Goal: Task Accomplishment & Management: Complete application form

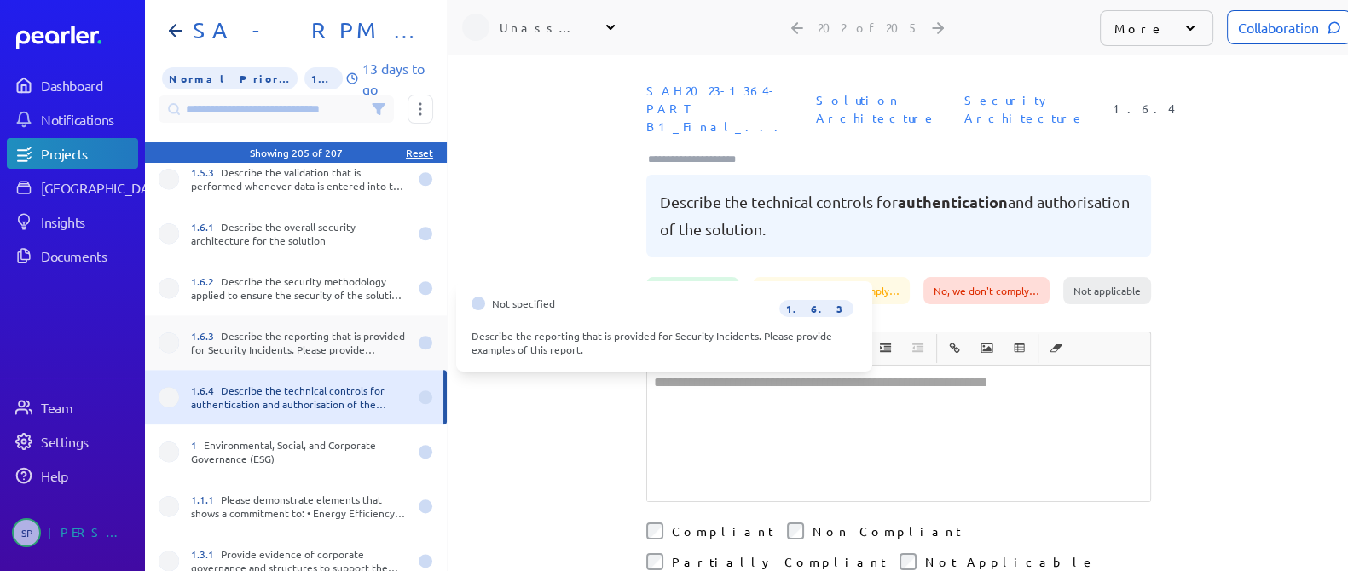
click at [287, 329] on div "1.6.3 Describe the reporting that is provided for Security Incidents. Please pr…" at bounding box center [299, 342] width 217 height 27
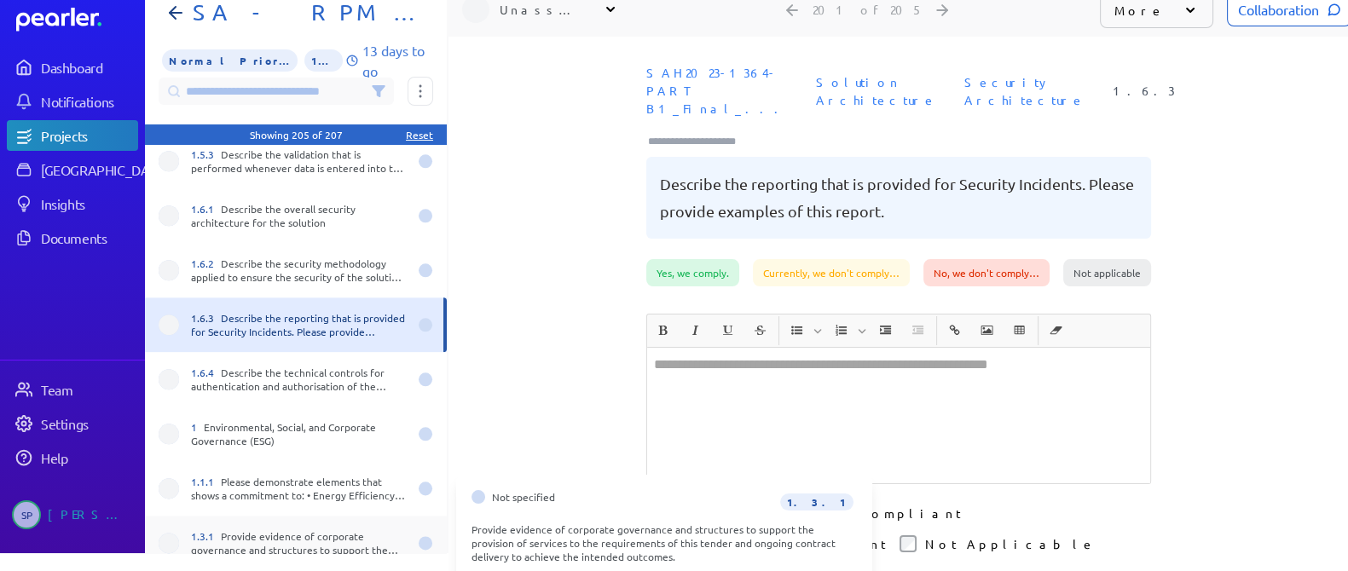
scroll to position [25, 0]
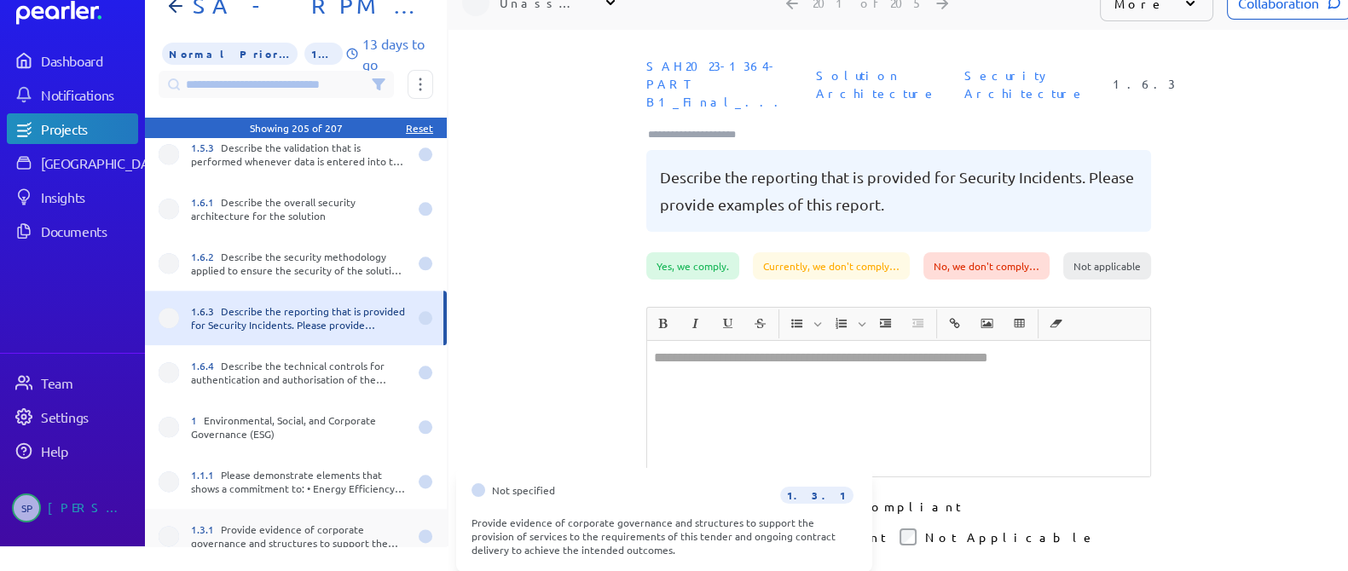
click at [311, 528] on div "1.3.1 Provide evidence of corporate governance and structures to support the pr…" at bounding box center [299, 536] width 217 height 27
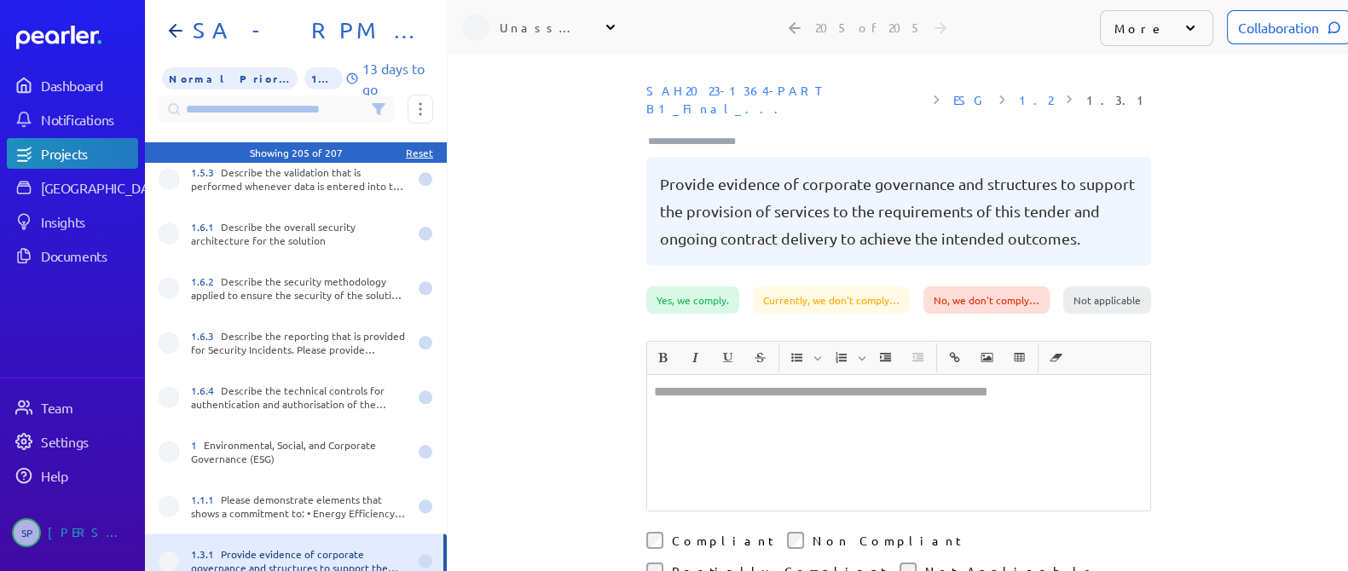
click at [717, 377] on div at bounding box center [898, 443] width 503 height 136
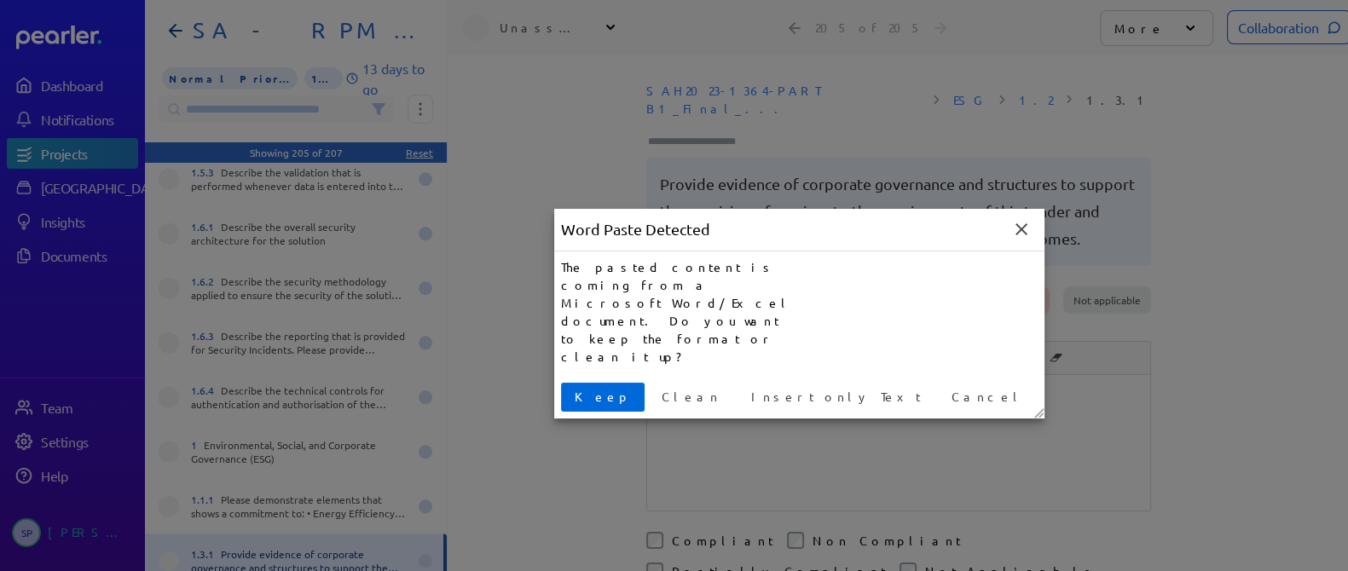
click at [587, 388] on span "Keep" at bounding box center [603, 397] width 70 height 18
click at [587, 352] on div "**********" at bounding box center [899, 313] width 900 height 517
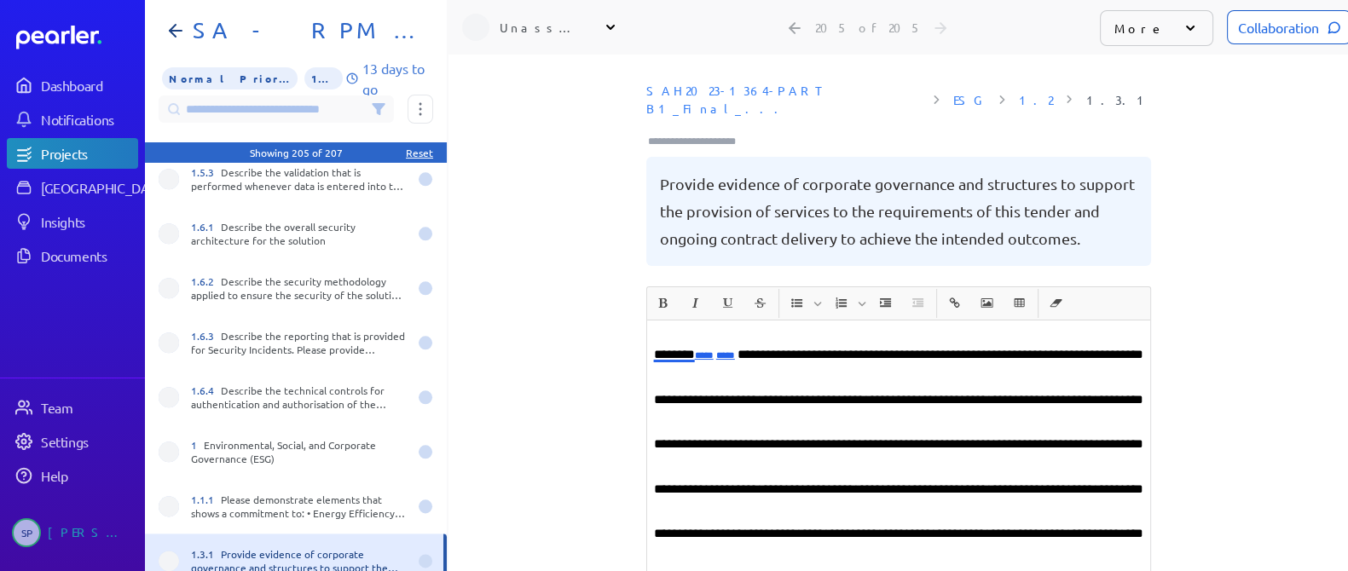
click at [839, 394] on p "**********" at bounding box center [899, 461] width 490 height 269
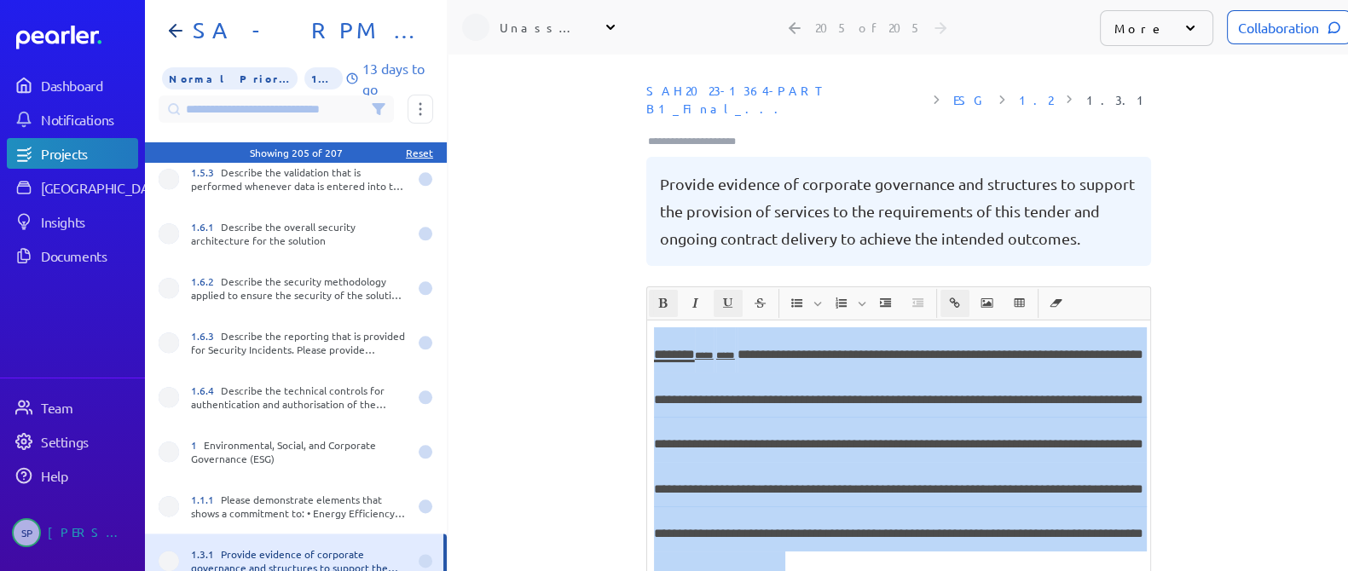
scroll to position [16, 0]
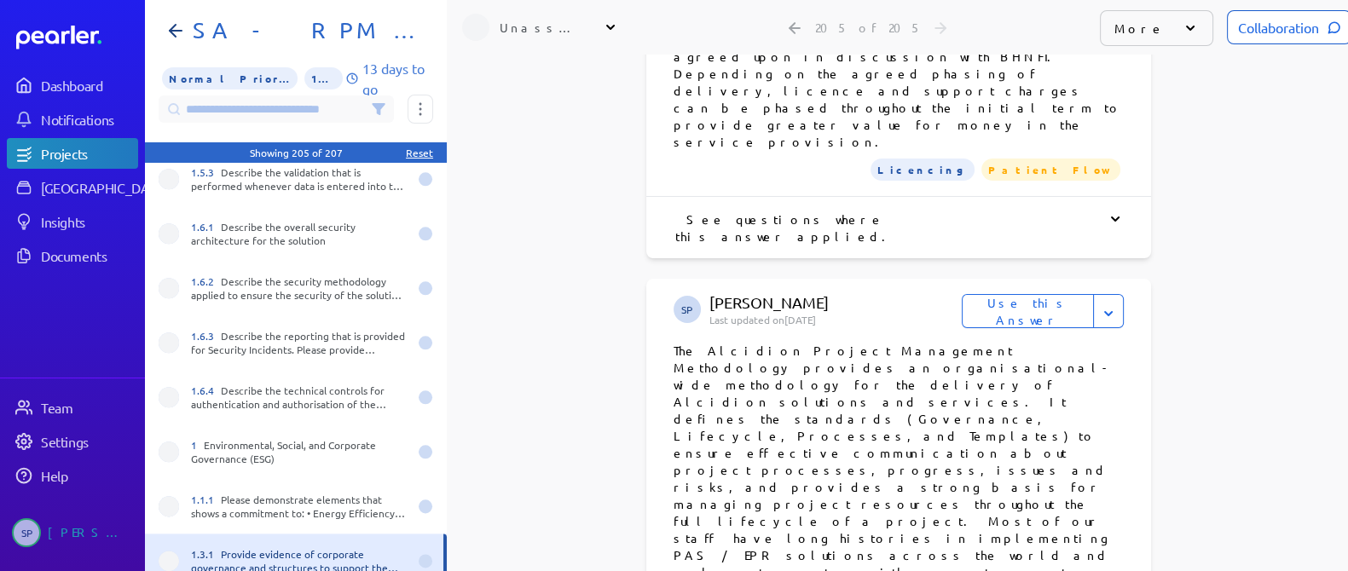
drag, startPoint x: 644, startPoint y: 333, endPoint x: 893, endPoint y: 237, distance: 266.7
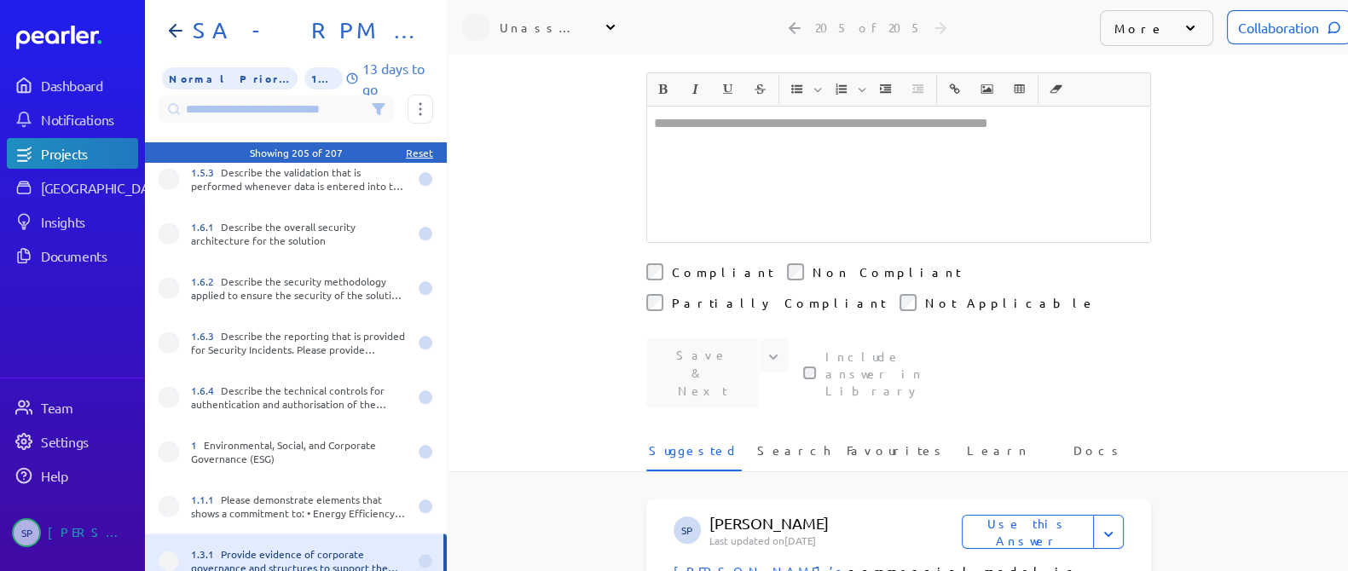
scroll to position [55, 0]
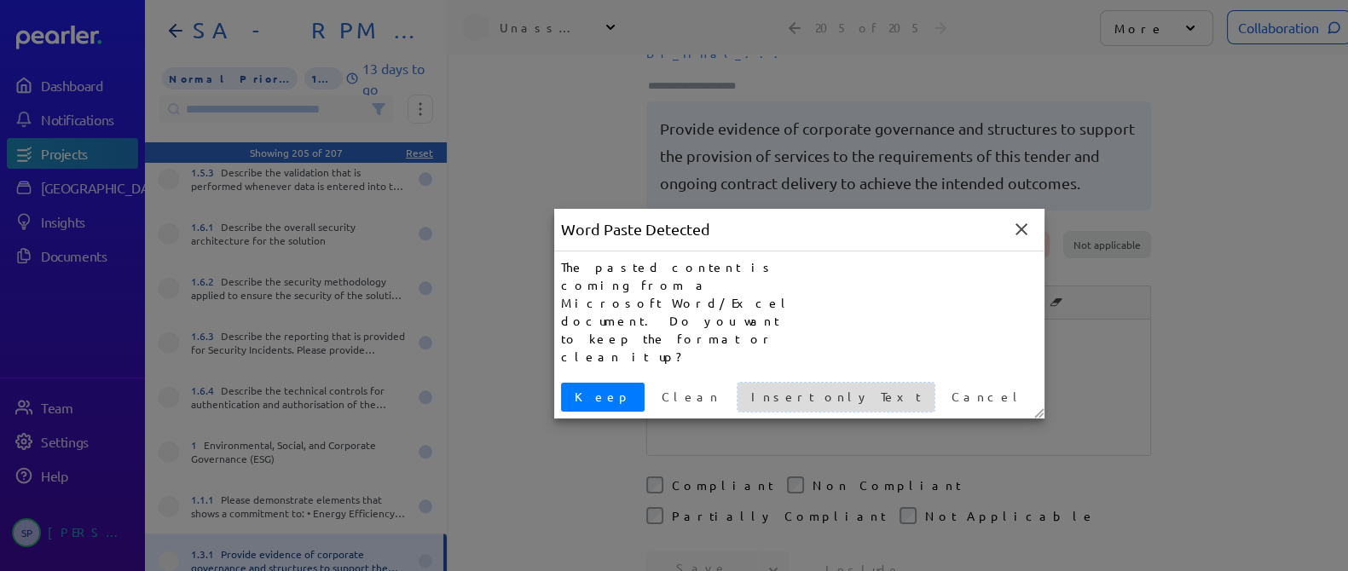
click at [745, 388] on span "Insert only Text" at bounding box center [836, 397] width 183 height 18
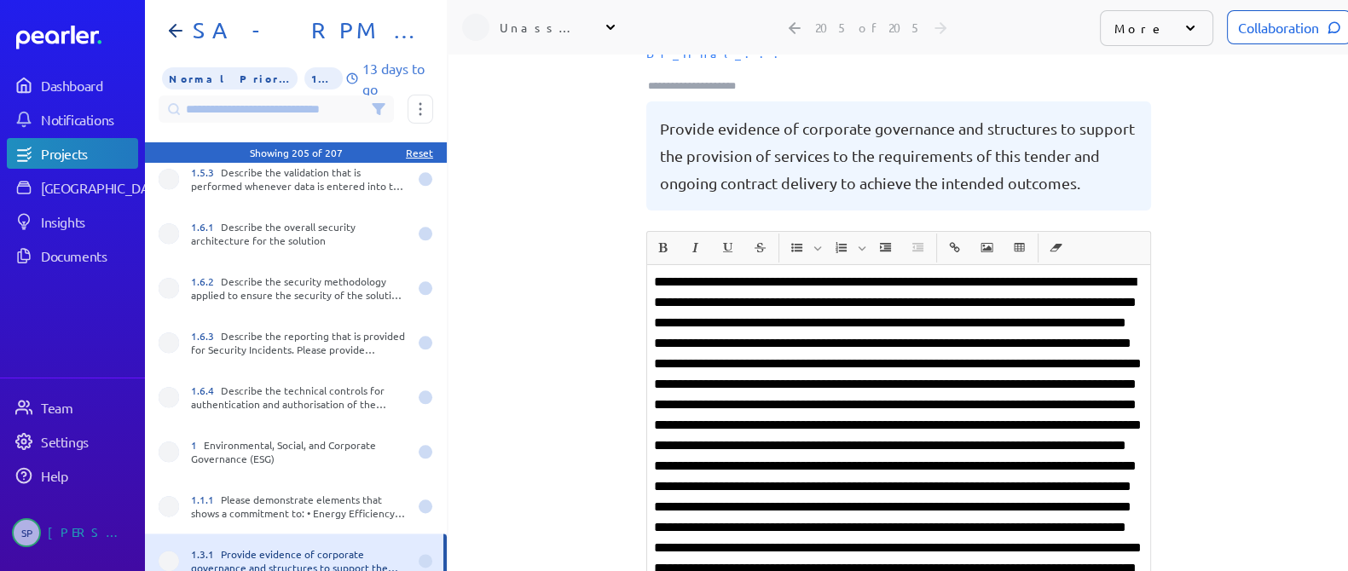
scroll to position [0, 0]
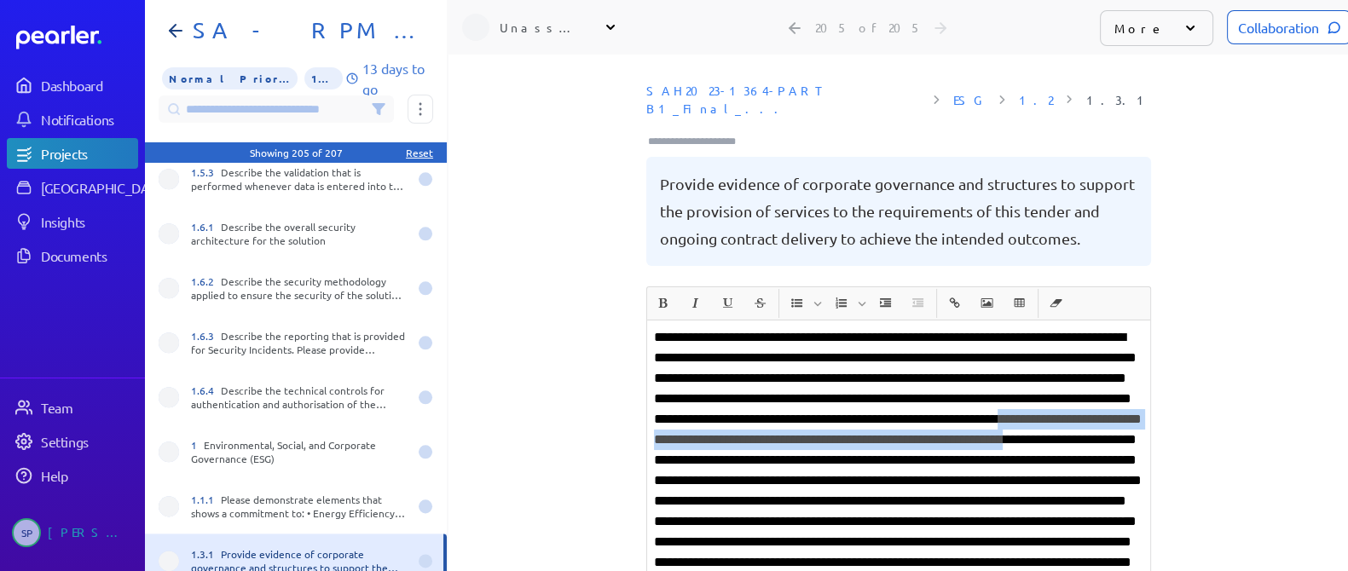
drag, startPoint x: 1099, startPoint y: 416, endPoint x: 763, endPoint y: 458, distance: 338.6
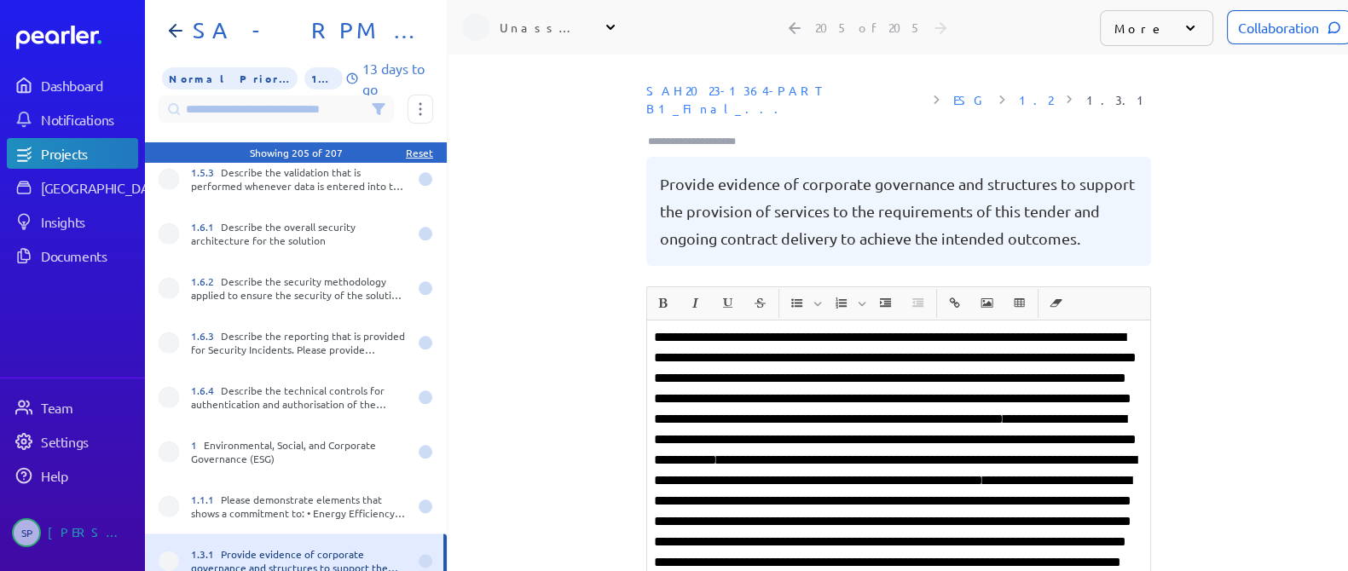
scroll to position [16, 0]
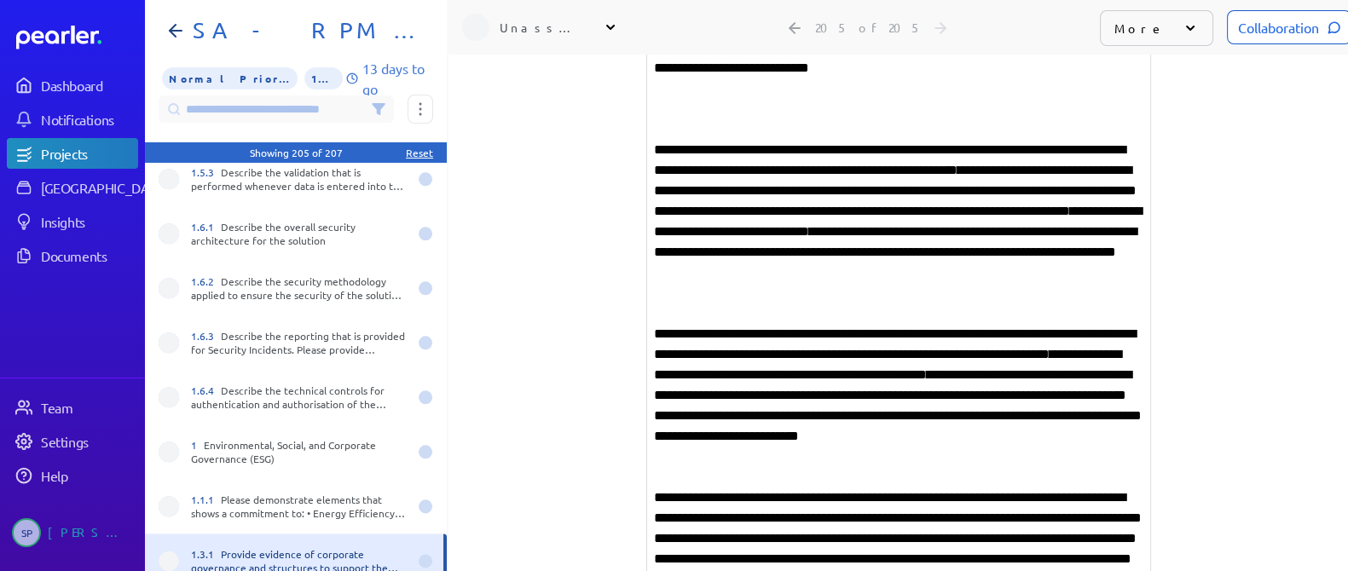
scroll to position [474, 0]
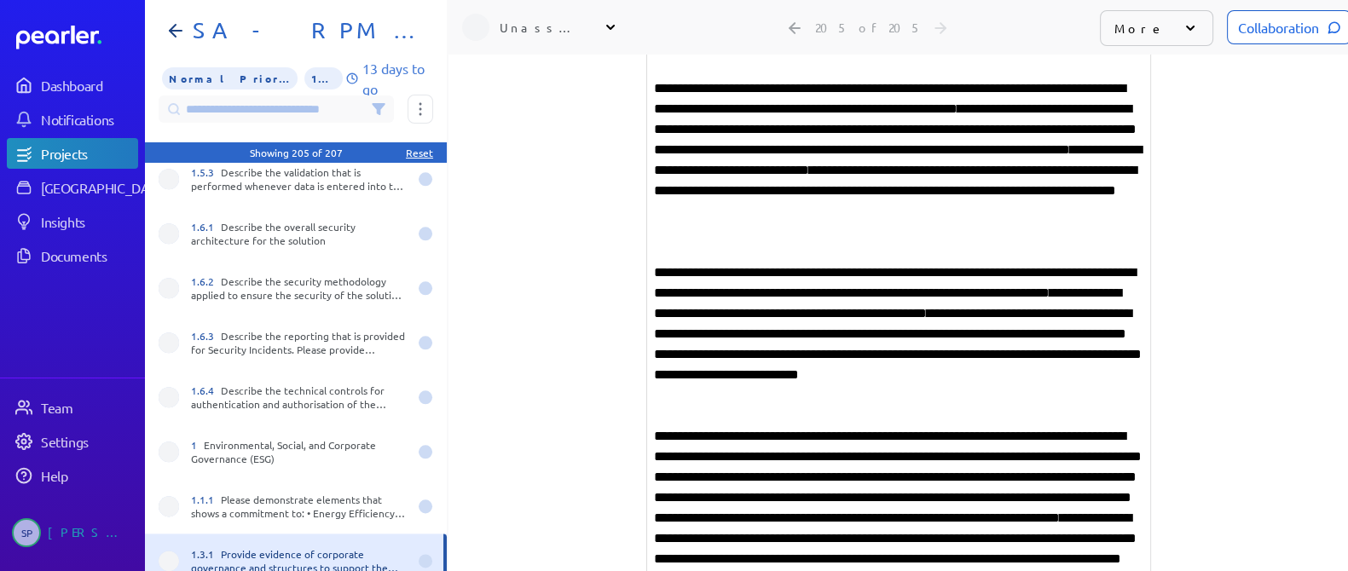
scroll to position [536, 0]
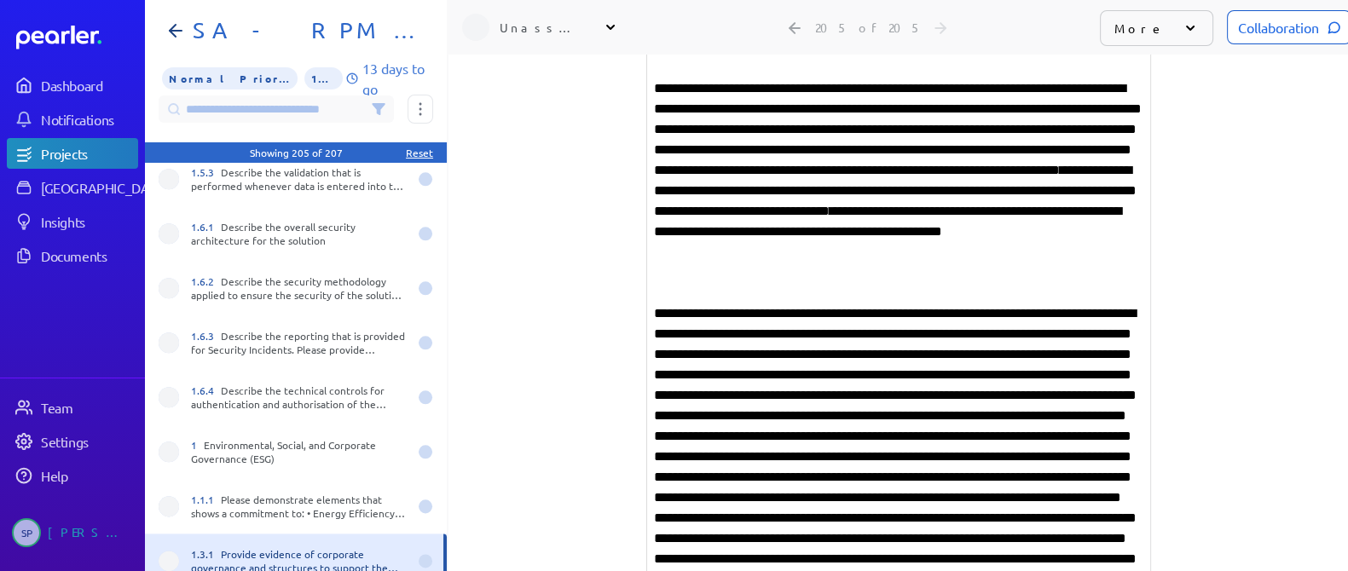
scroll to position [884, 0]
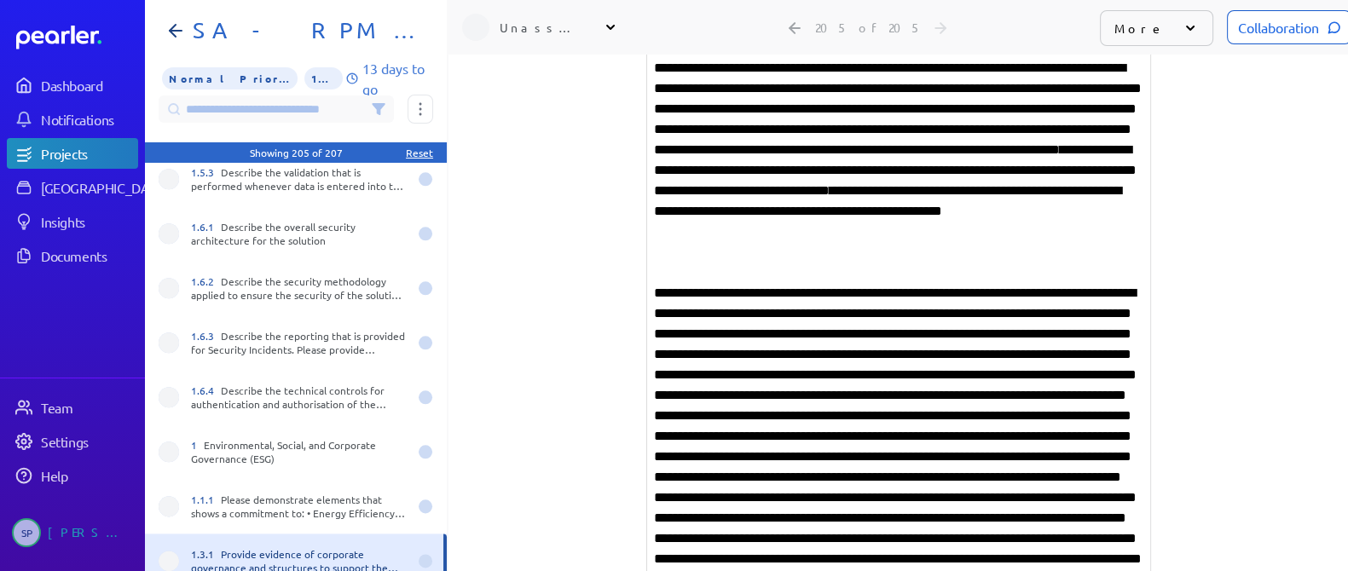
drag, startPoint x: 869, startPoint y: 479, endPoint x: 1109, endPoint y: 485, distance: 239.7
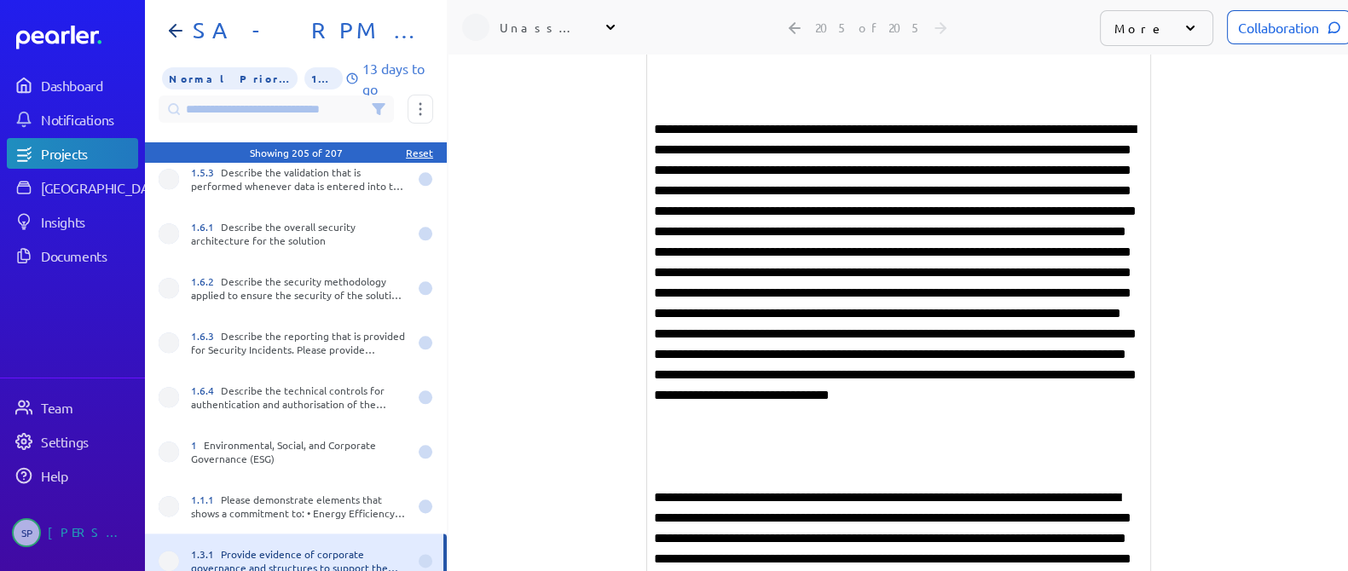
scroll to position [1068, 0]
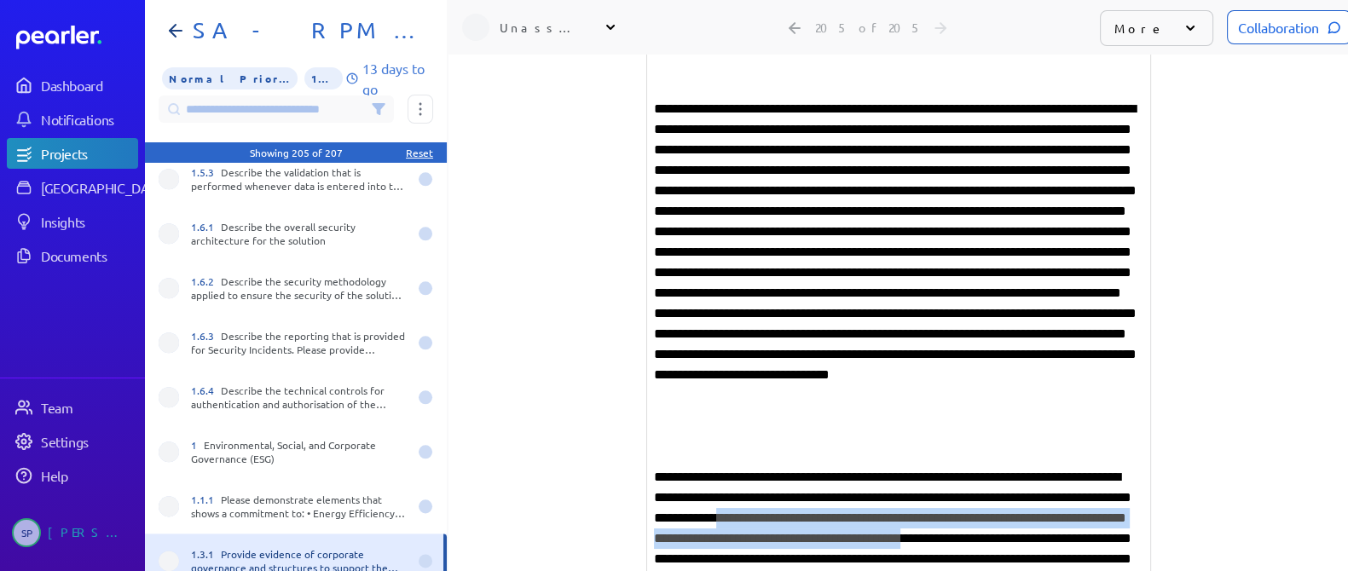
drag, startPoint x: 951, startPoint y: 484, endPoint x: 814, endPoint y: 530, distance: 144.3
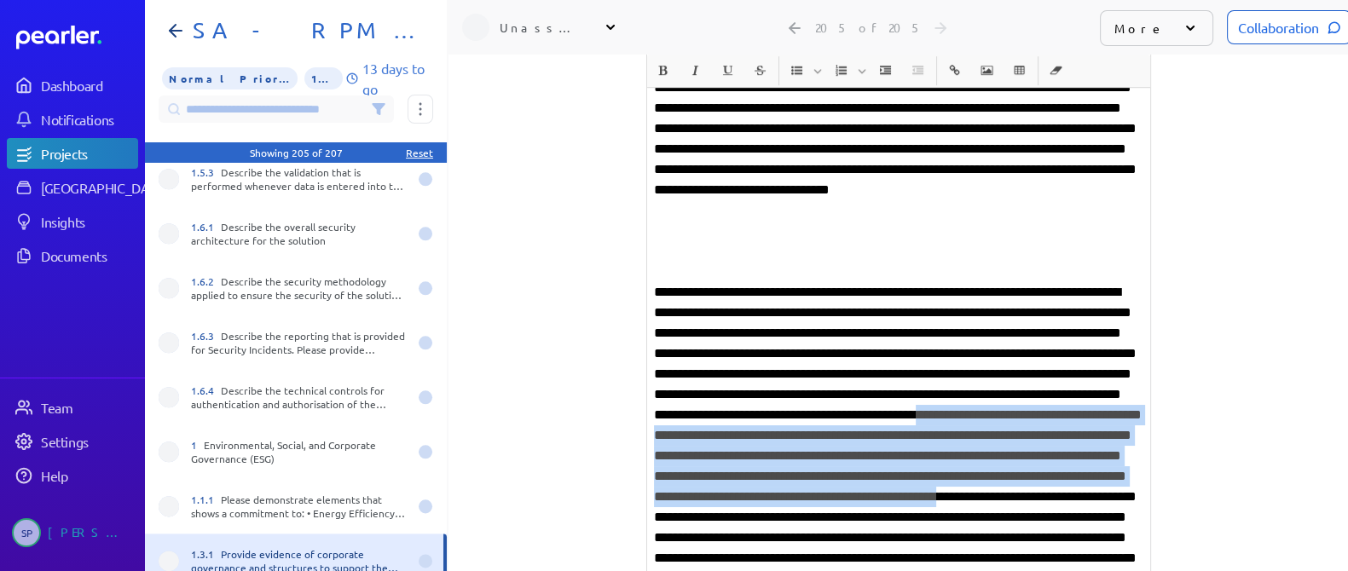
scroll to position [1281, 0]
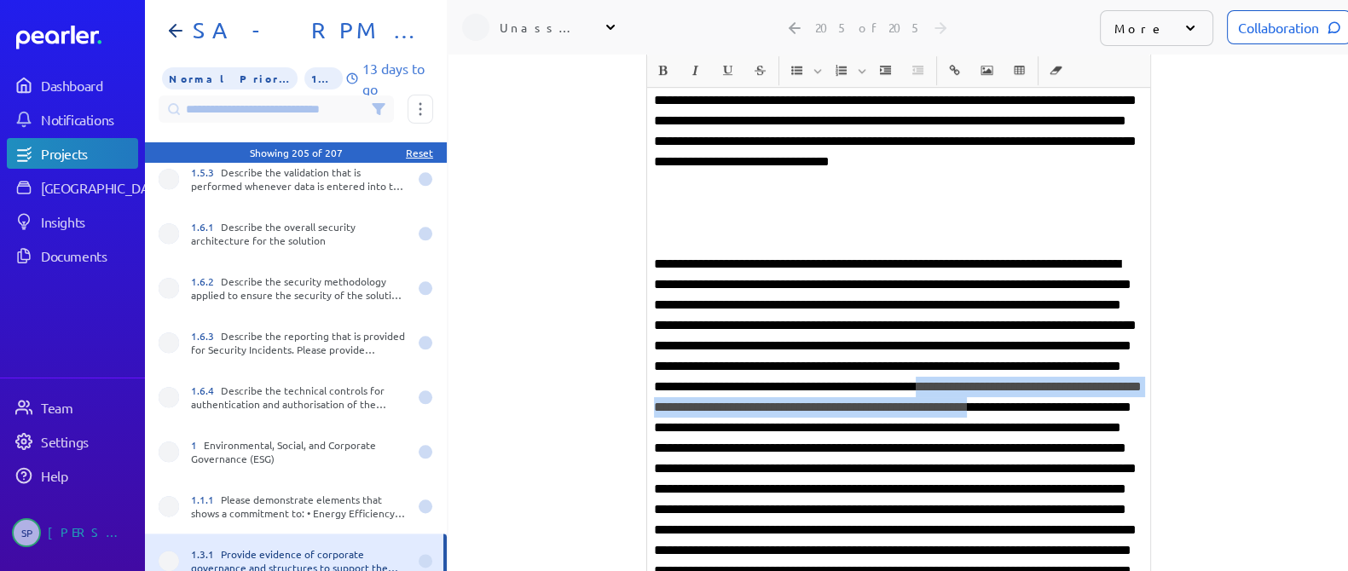
drag, startPoint x: 733, startPoint y: 499, endPoint x: 957, endPoint y: 407, distance: 241.7
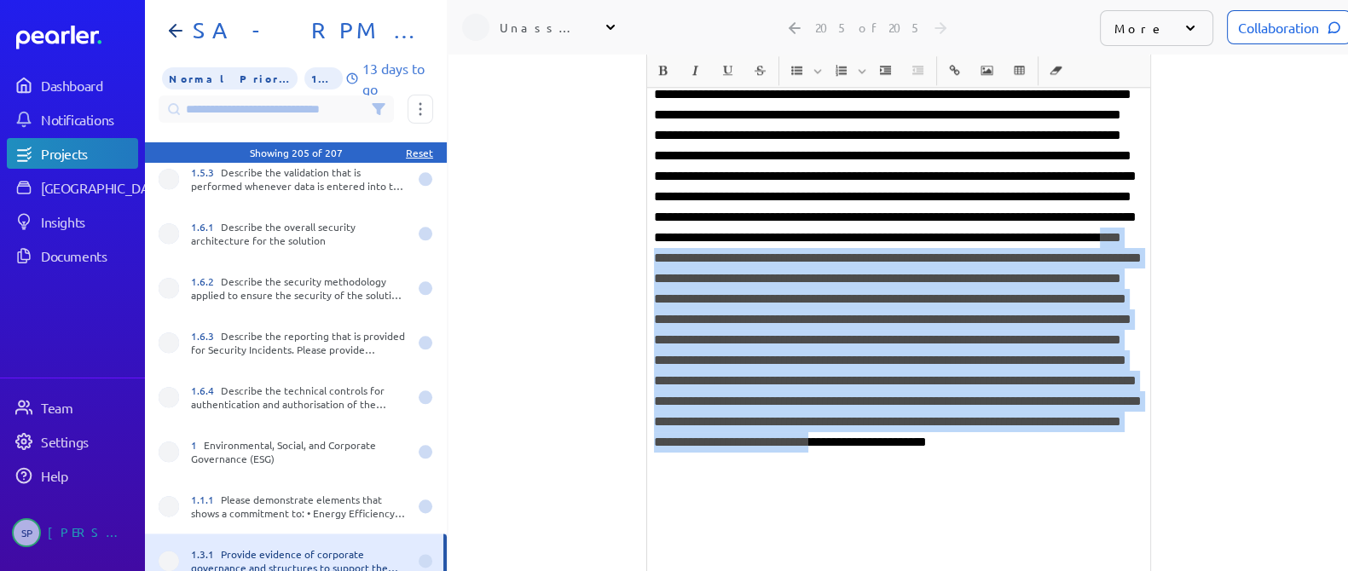
scroll to position [2188, 0]
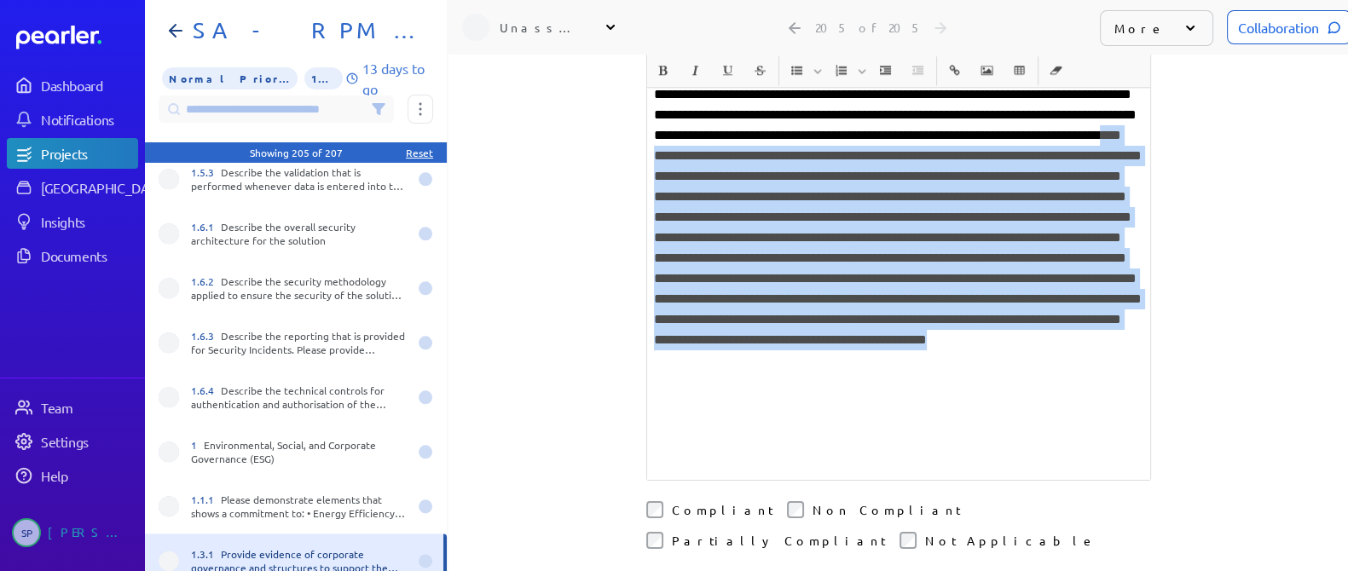
drag, startPoint x: 779, startPoint y: 481, endPoint x: 1175, endPoint y: 461, distance: 397.1
click at [1175, 461] on div "**********" at bounding box center [899, 313] width 900 height 517
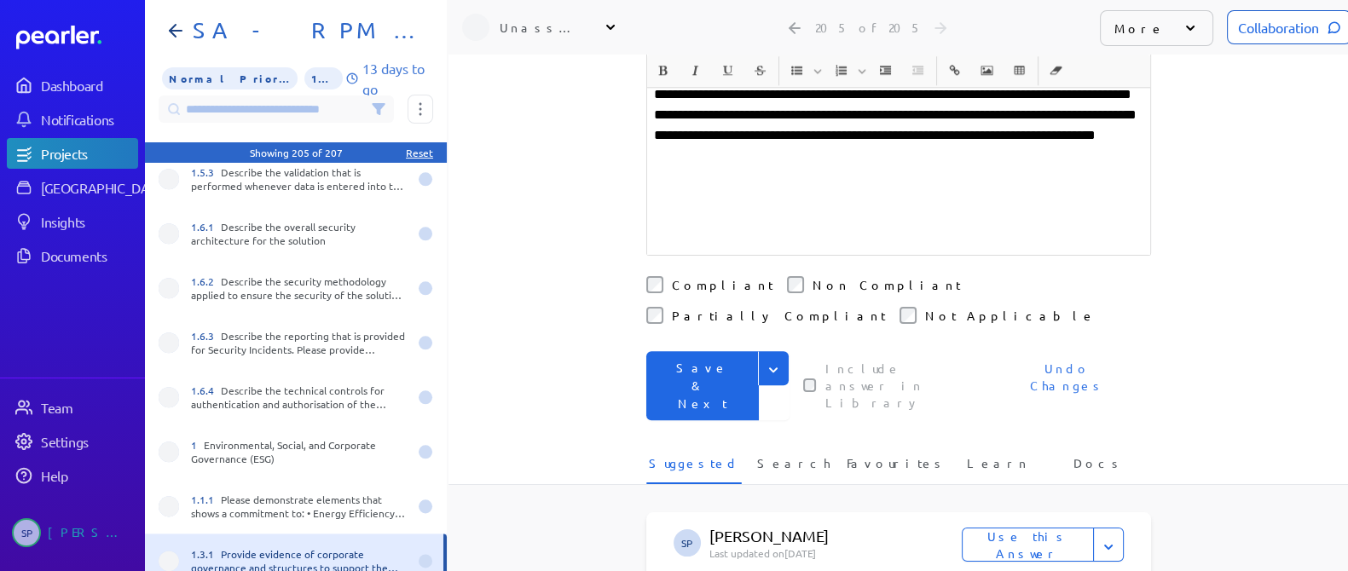
click at [765, 362] on icon "Expand" at bounding box center [773, 370] width 17 height 17
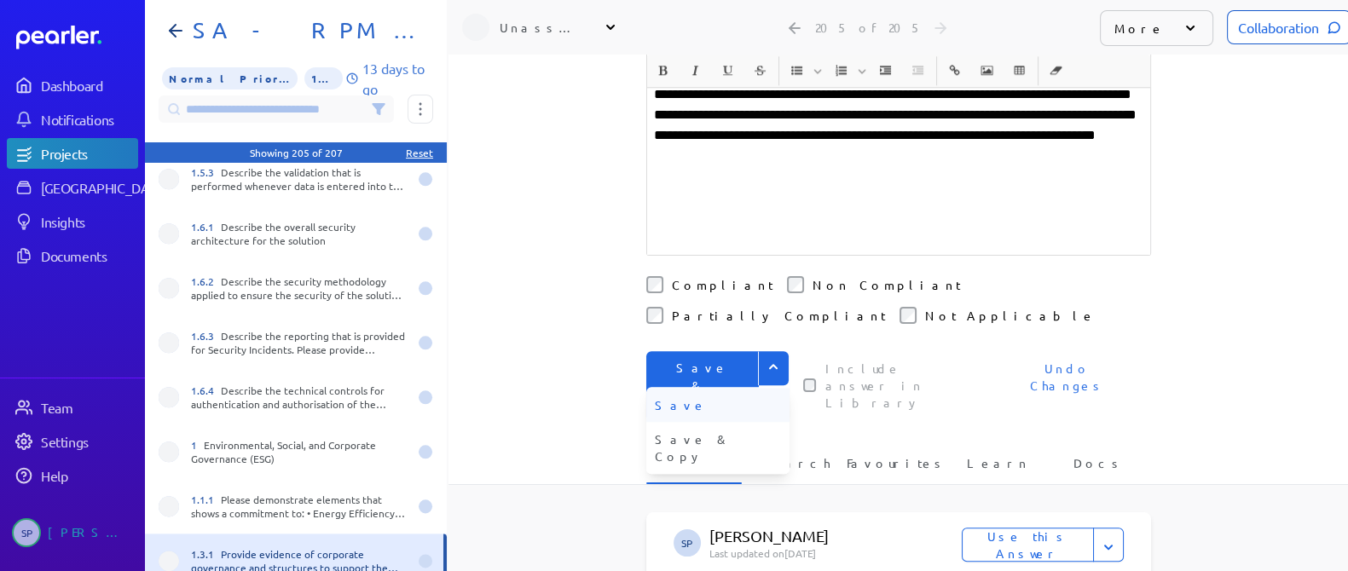
click at [692, 388] on button "Save" at bounding box center [717, 405] width 143 height 34
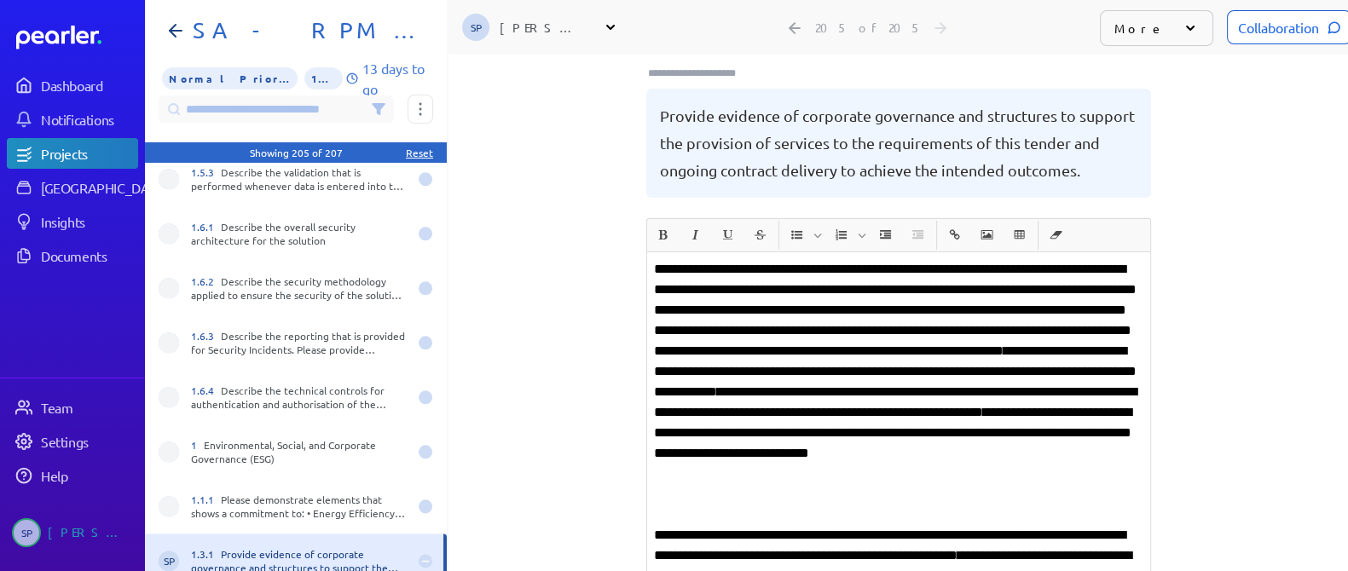
scroll to position [0, 0]
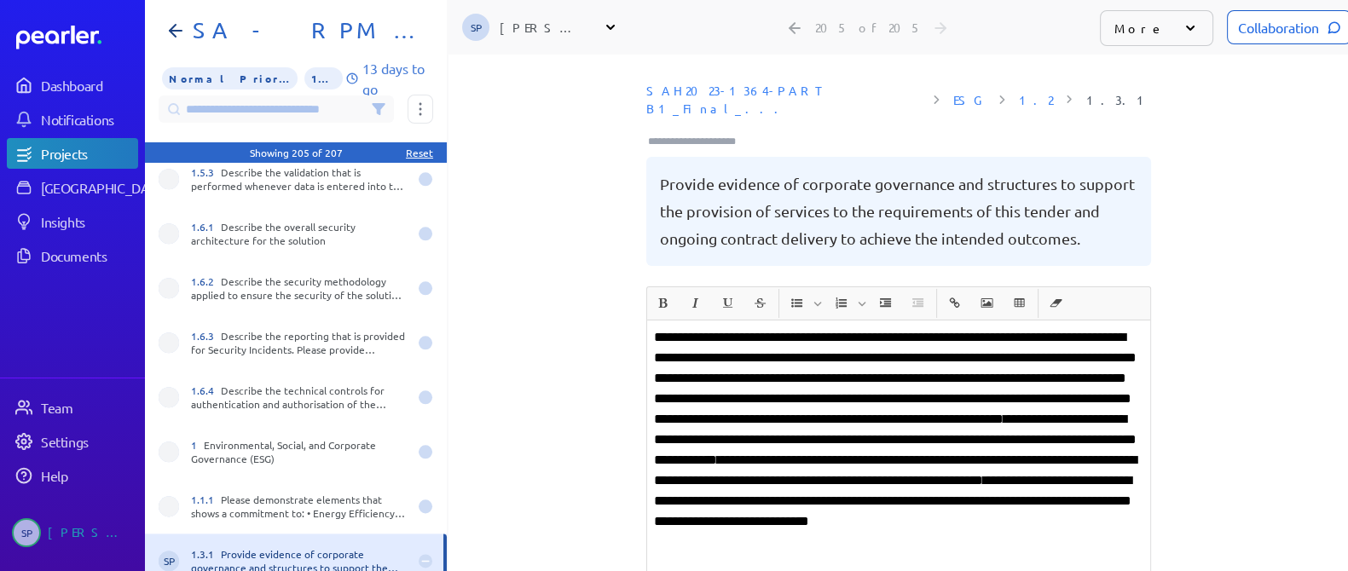
click at [581, 321] on div "**********" at bounding box center [899, 313] width 900 height 517
click at [571, 19] on div "[PERSON_NAME]" at bounding box center [542, 27] width 85 height 17
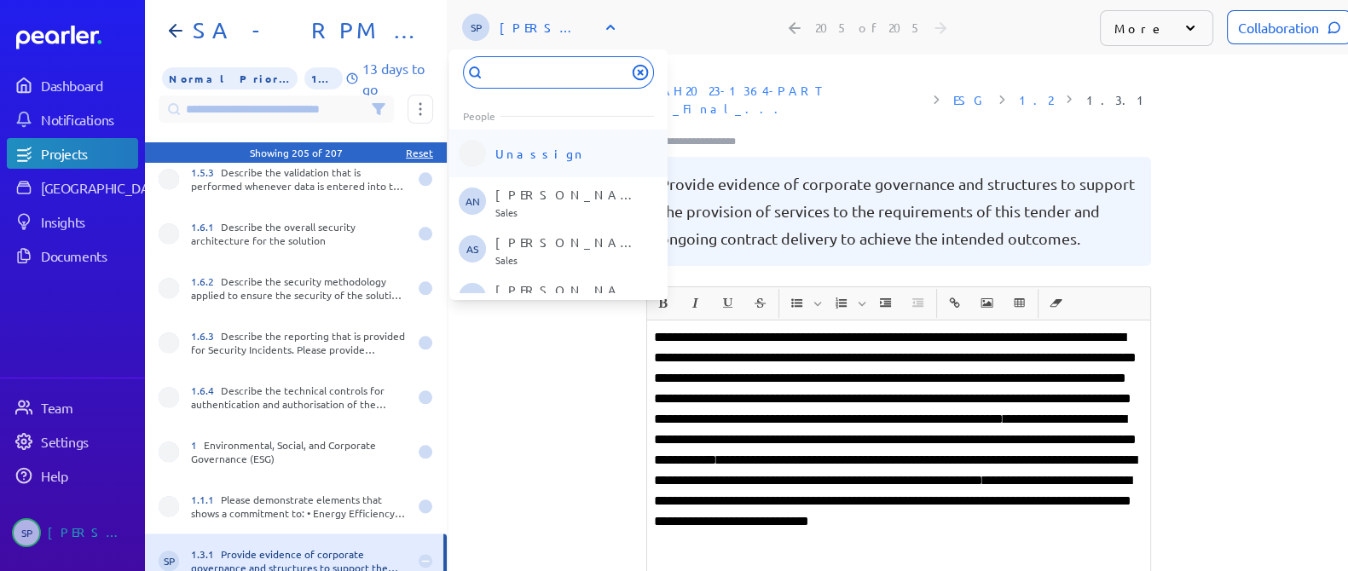
click at [548, 137] on div "Unassign" at bounding box center [532, 153] width 153 height 32
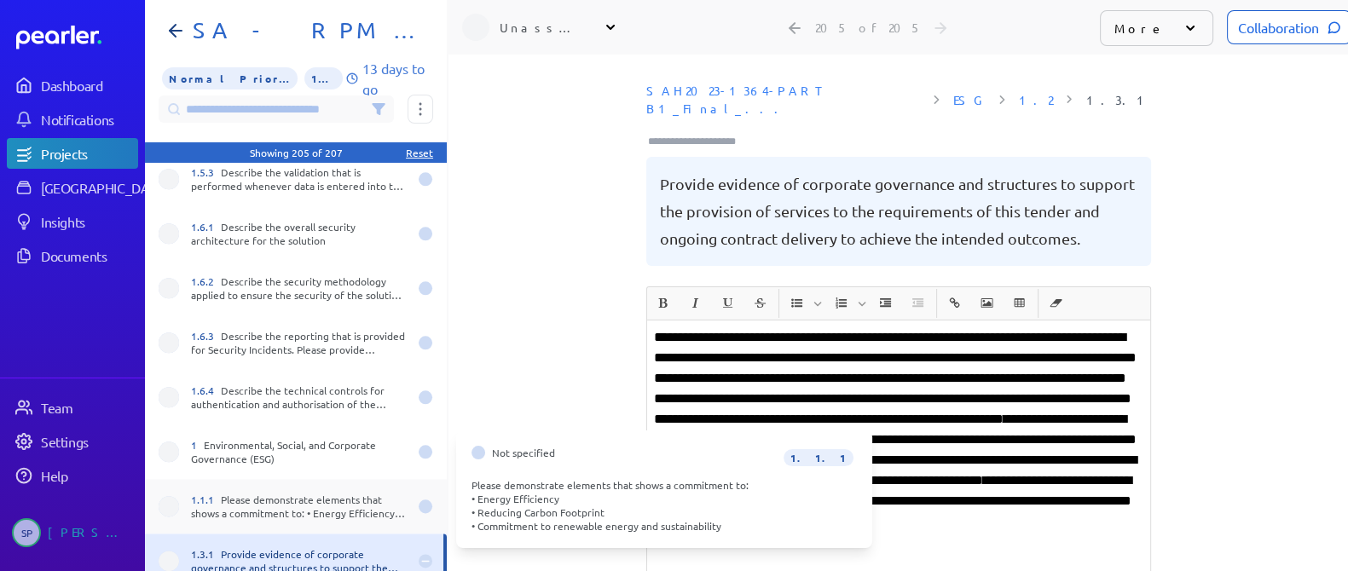
click at [312, 493] on div "1.1.1 Please demonstrate elements that shows a commitment to: • Energy Efficien…" at bounding box center [299, 506] width 217 height 27
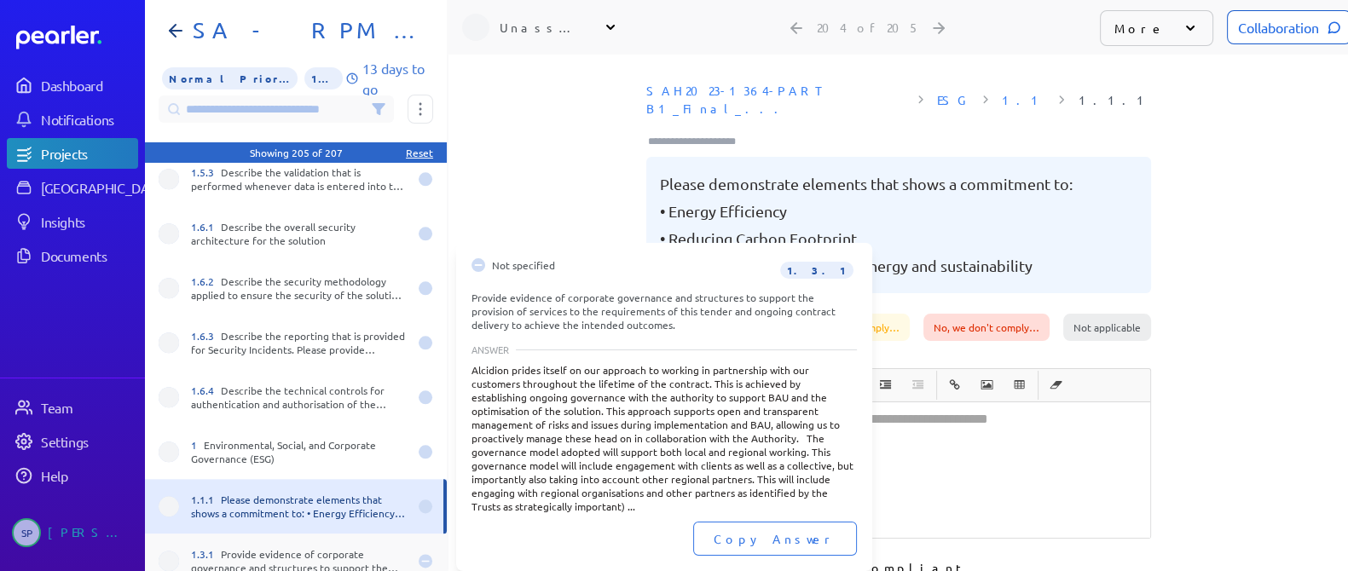
click at [279, 548] on div "1.3.1 Provide evidence of corporate governance and structures to support the pr…" at bounding box center [299, 561] width 217 height 27
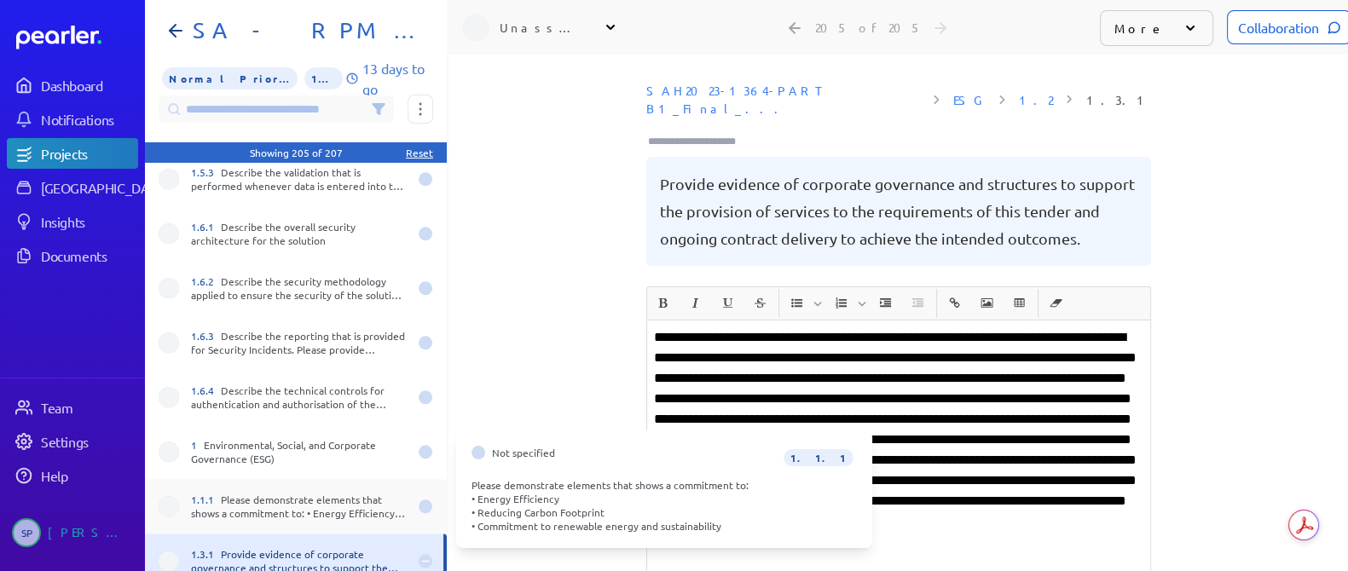
click at [299, 493] on div "1.1.1 Please demonstrate elements that shows a commitment to: • Energy Efficien…" at bounding box center [299, 506] width 217 height 27
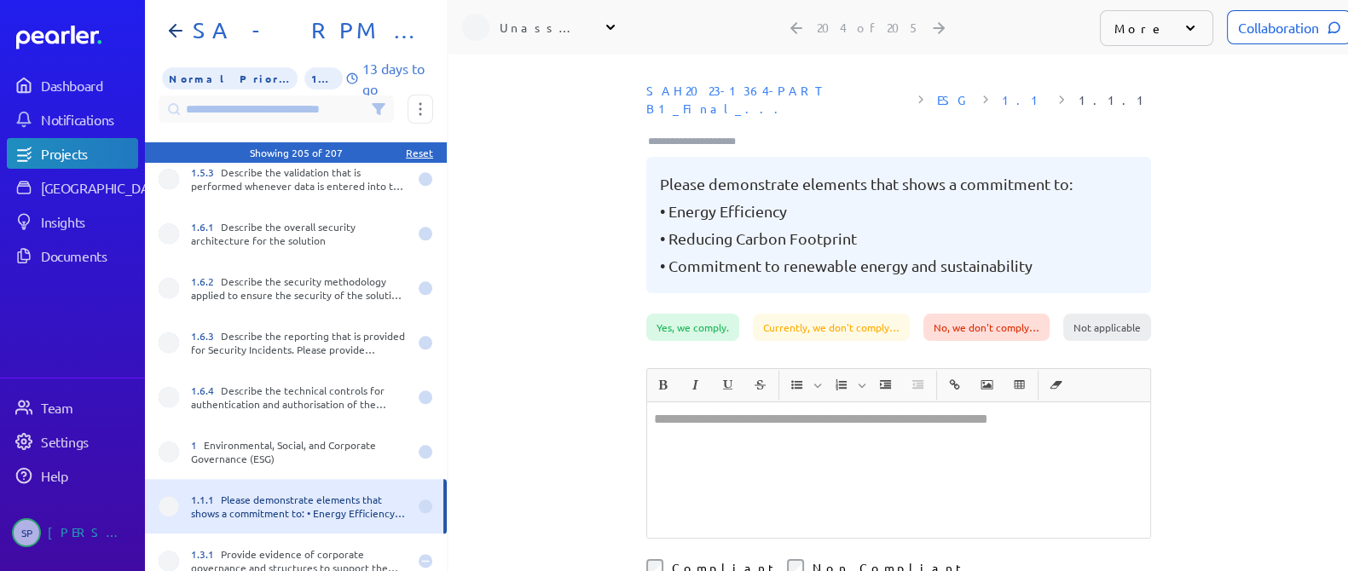
click at [745, 410] on div at bounding box center [898, 471] width 503 height 136
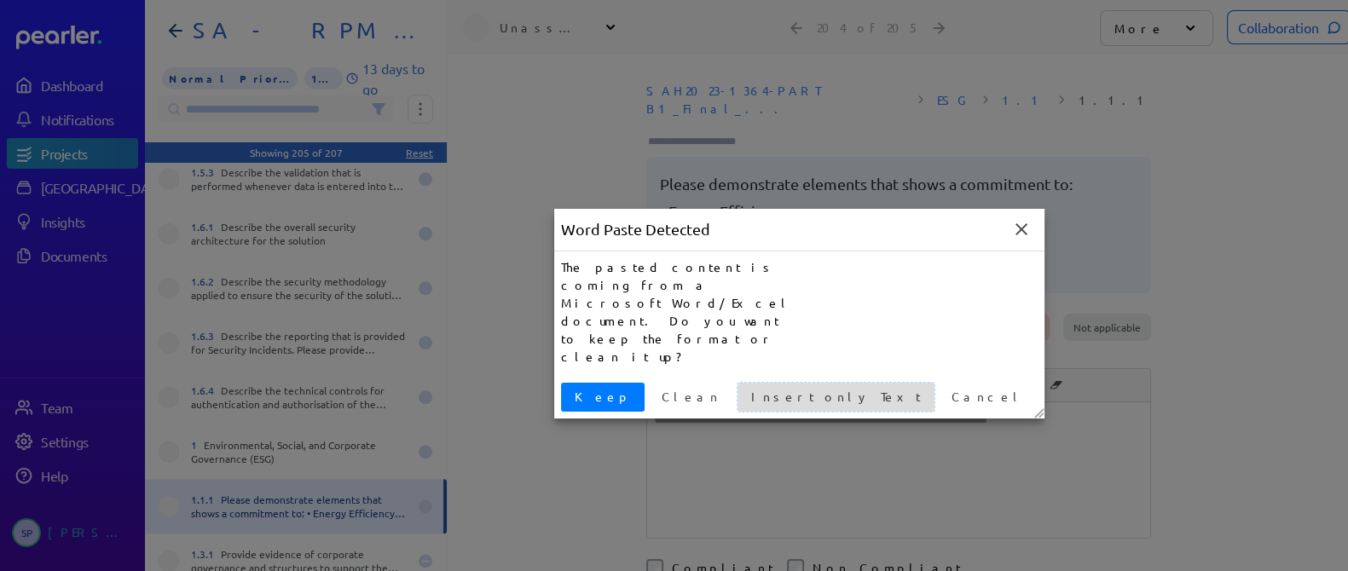
click at [745, 388] on span "Insert only Text" at bounding box center [836, 397] width 183 height 18
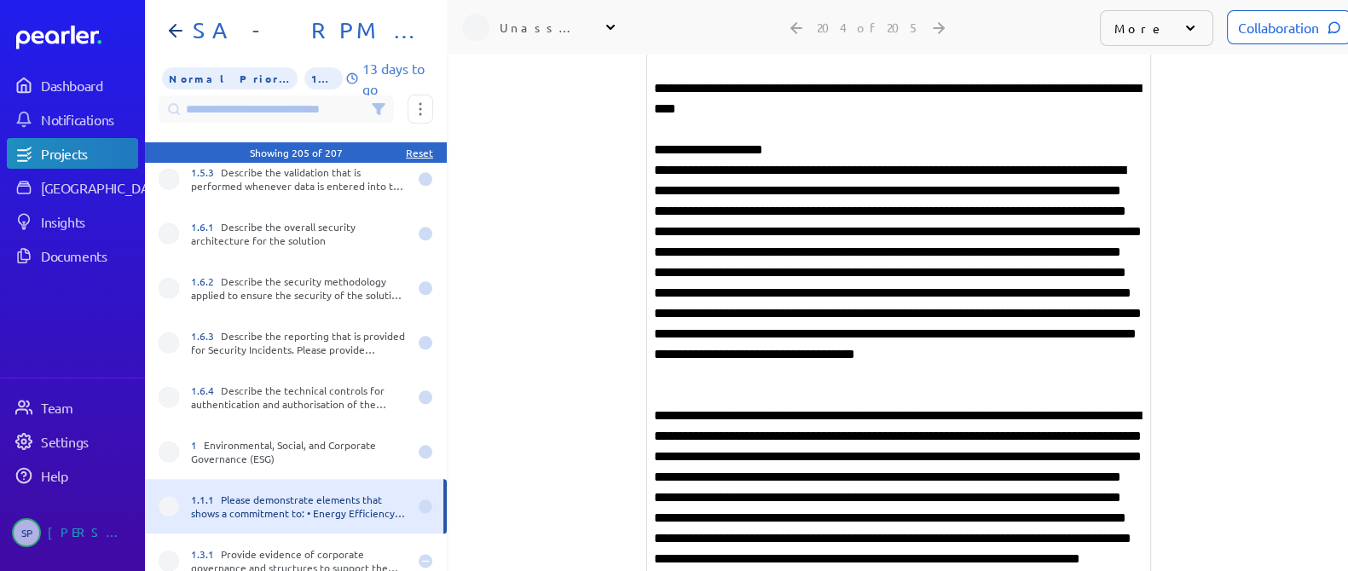
scroll to position [955, 0]
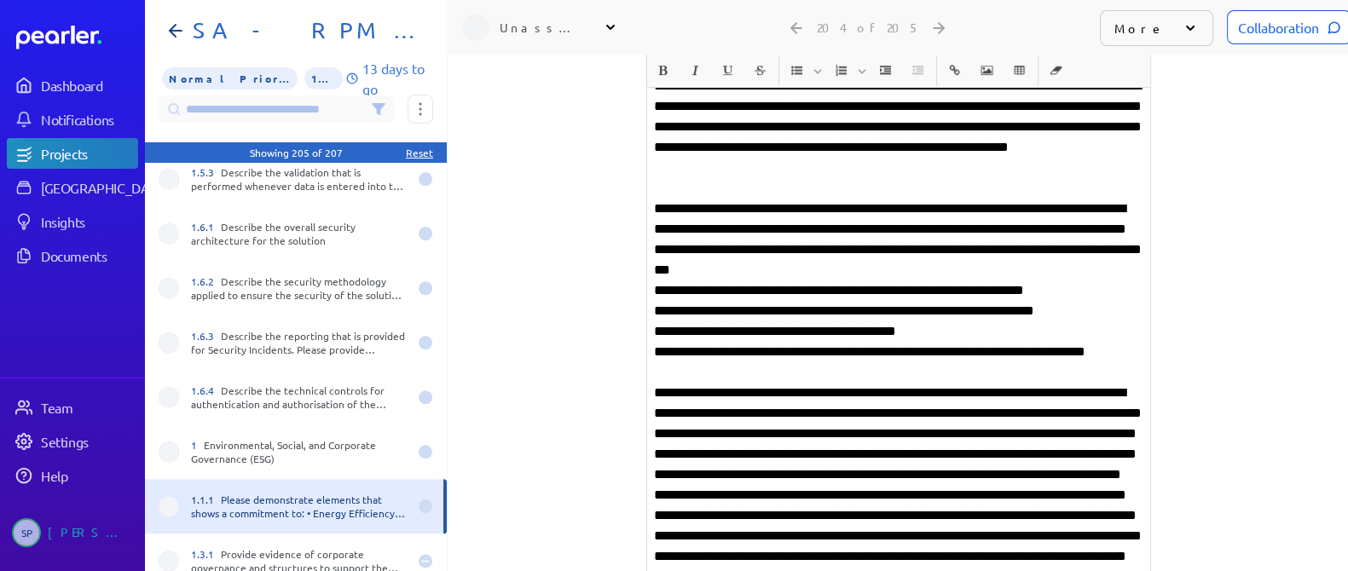
scroll to position [1168, 0]
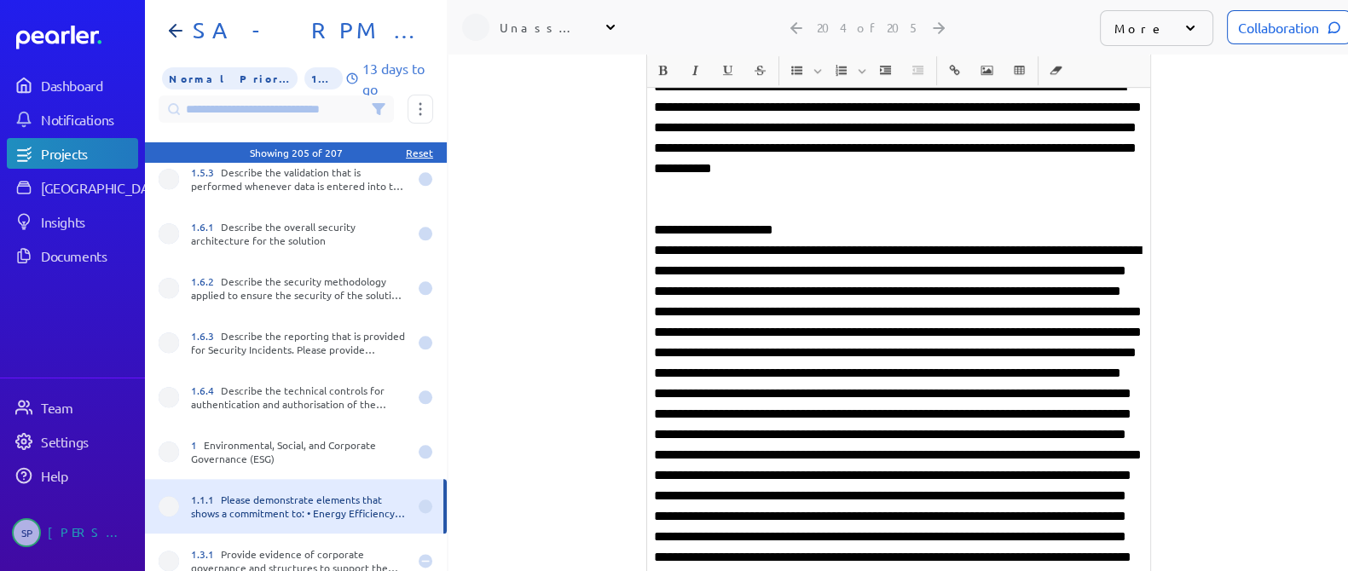
scroll to position [1488, 0]
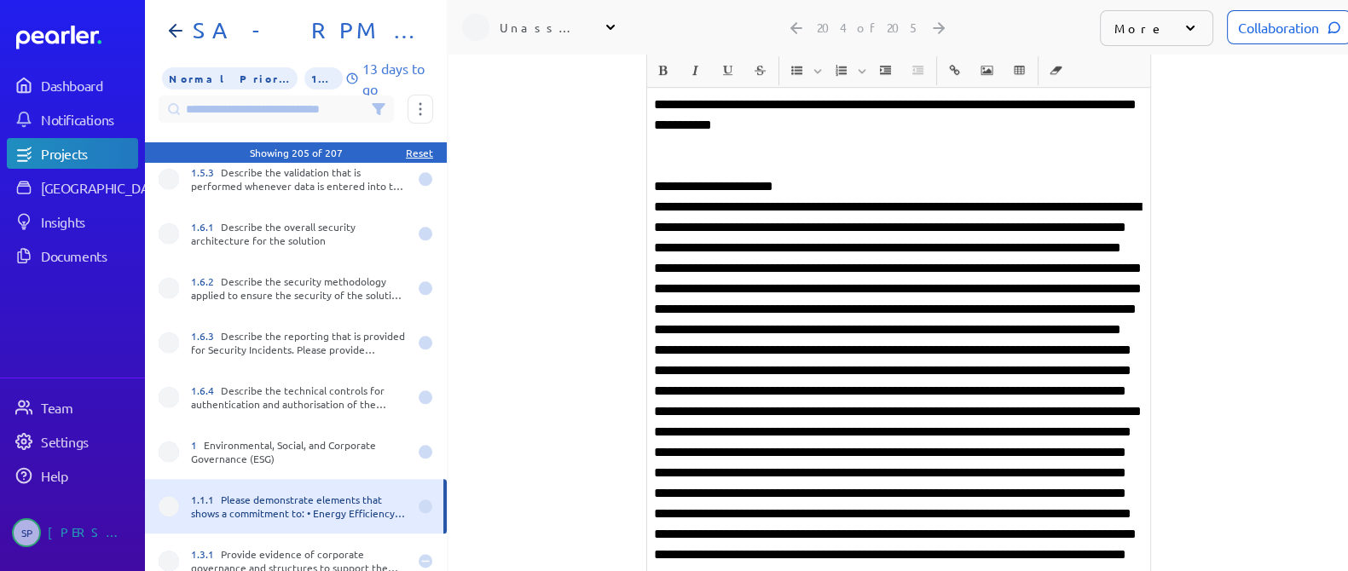
click at [758, 432] on p at bounding box center [899, 565] width 490 height 737
click at [789, 395] on p at bounding box center [899, 565] width 490 height 737
click at [784, 393] on p at bounding box center [899, 565] width 490 height 737
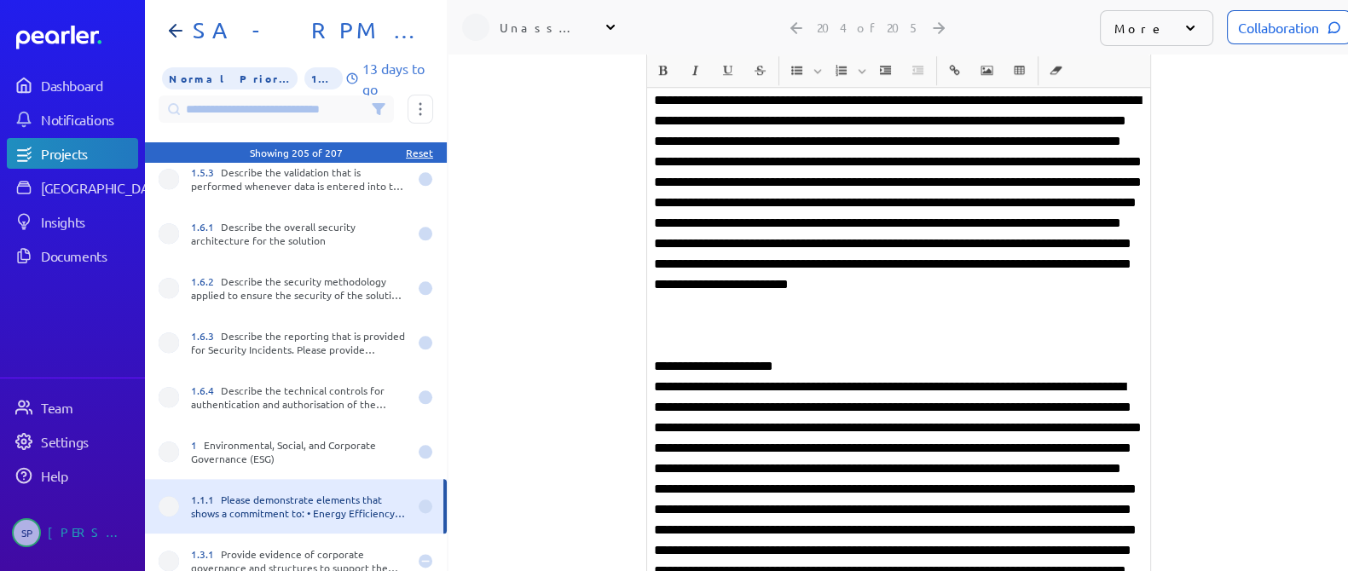
scroll to position [1701, 0]
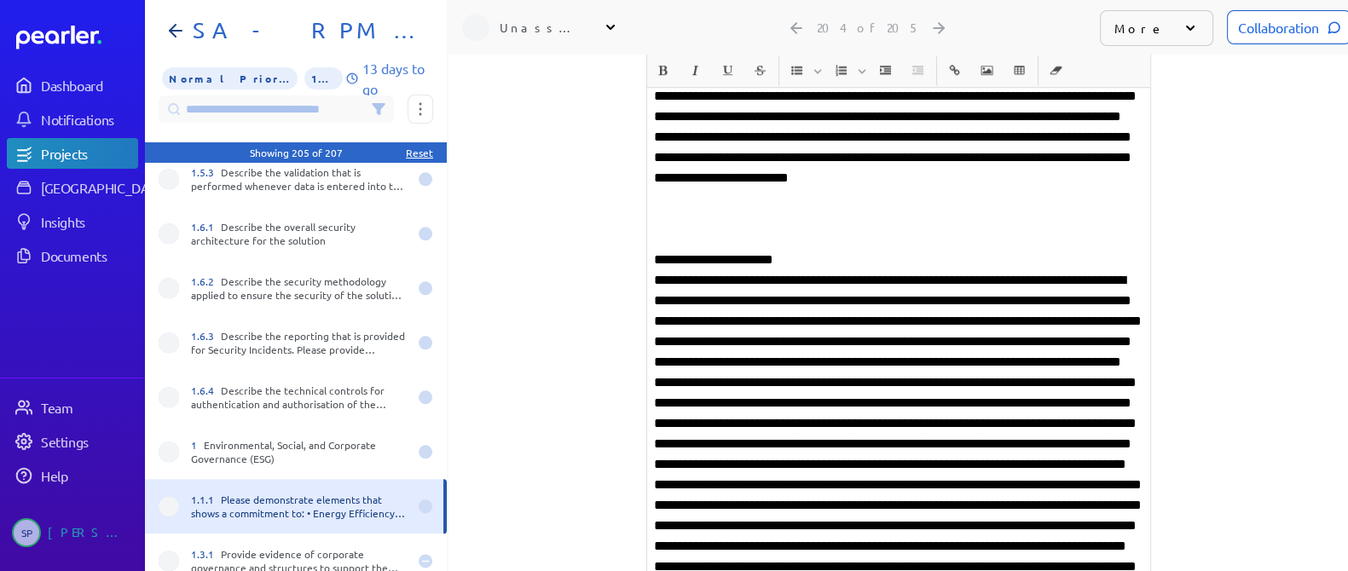
click at [697, 388] on p at bounding box center [899, 526] width 490 height 512
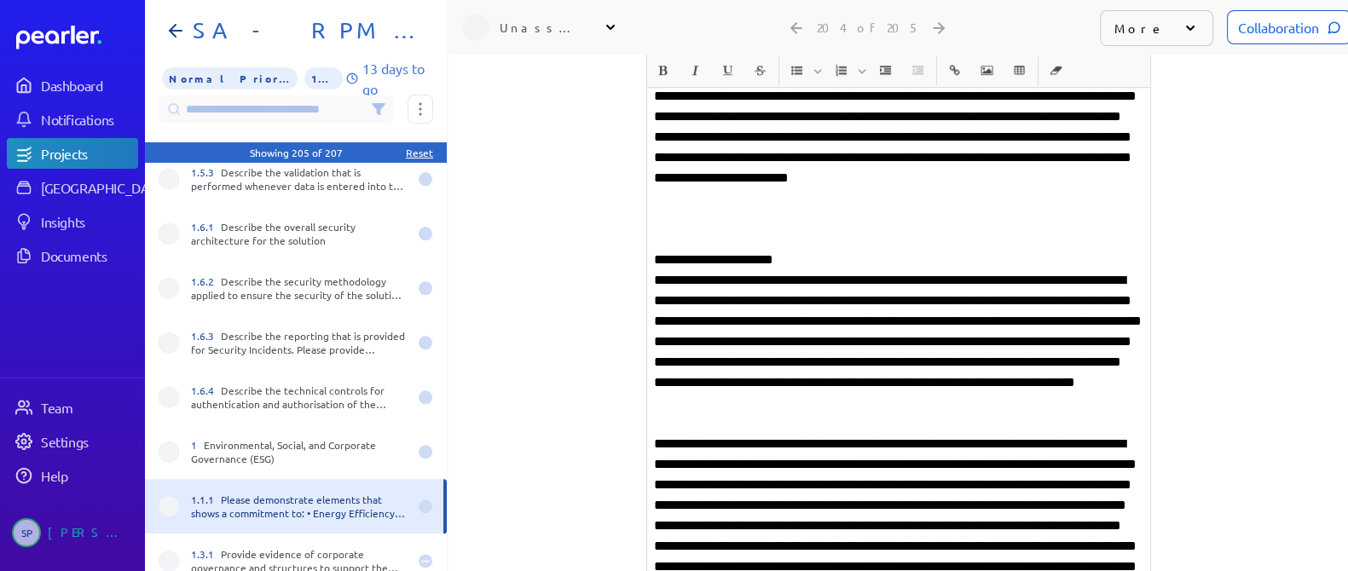
click at [904, 287] on p "**********" at bounding box center [899, 352] width 490 height 164
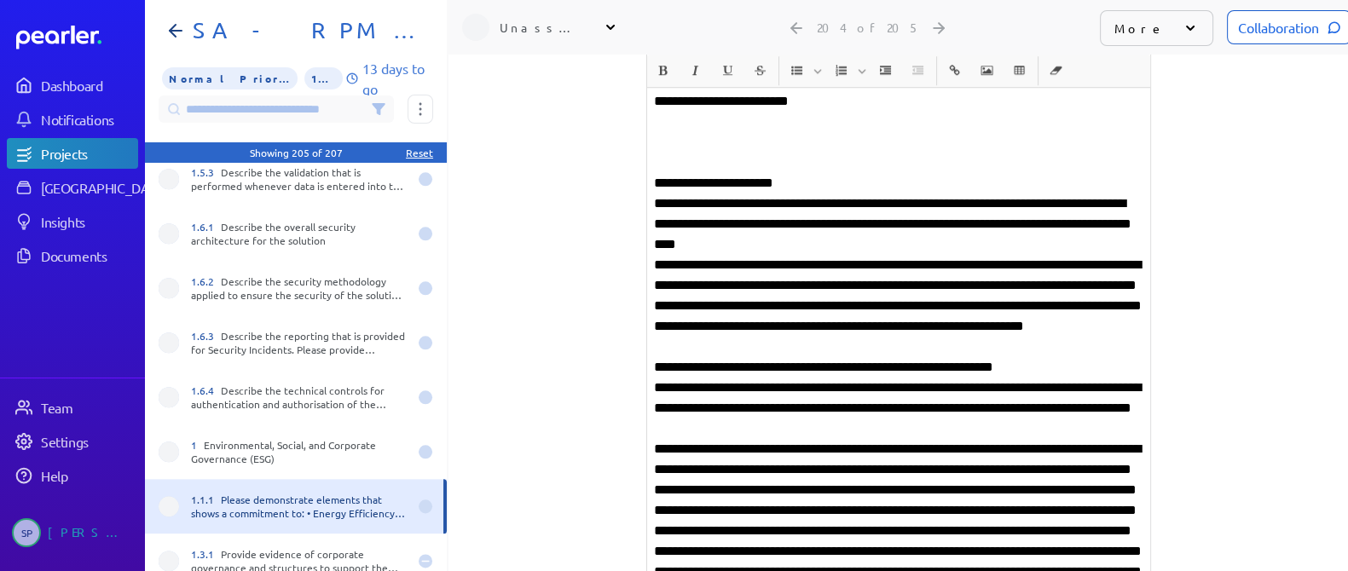
scroll to position [1808, 0]
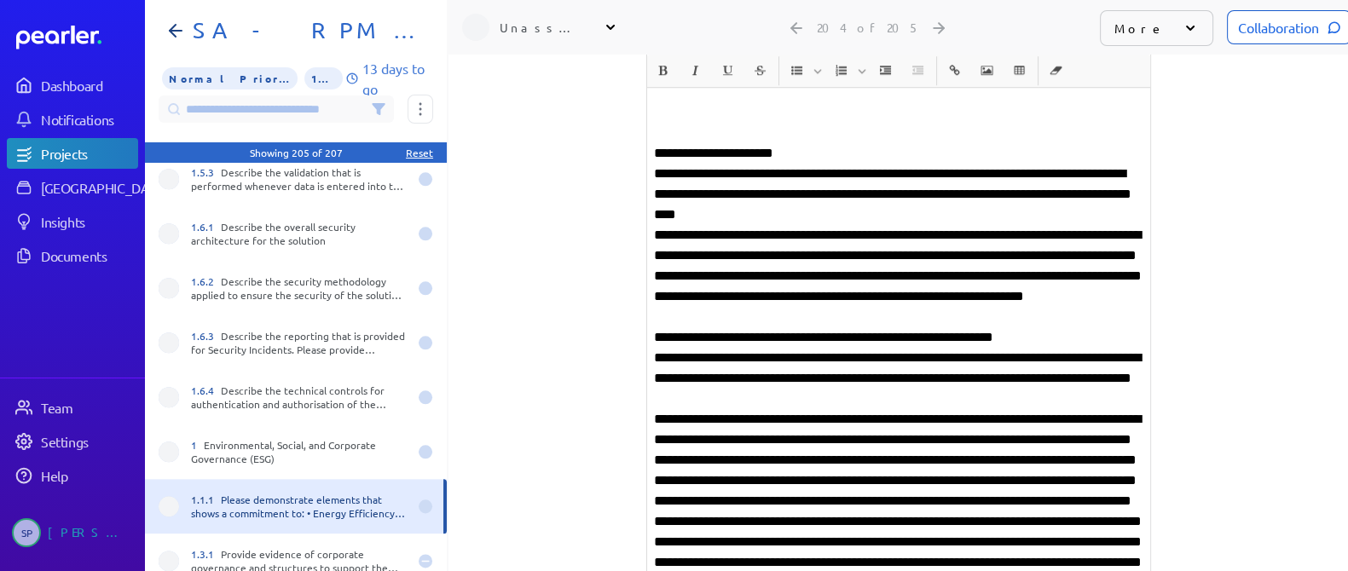
click at [789, 445] on p at bounding box center [899, 552] width 490 height 287
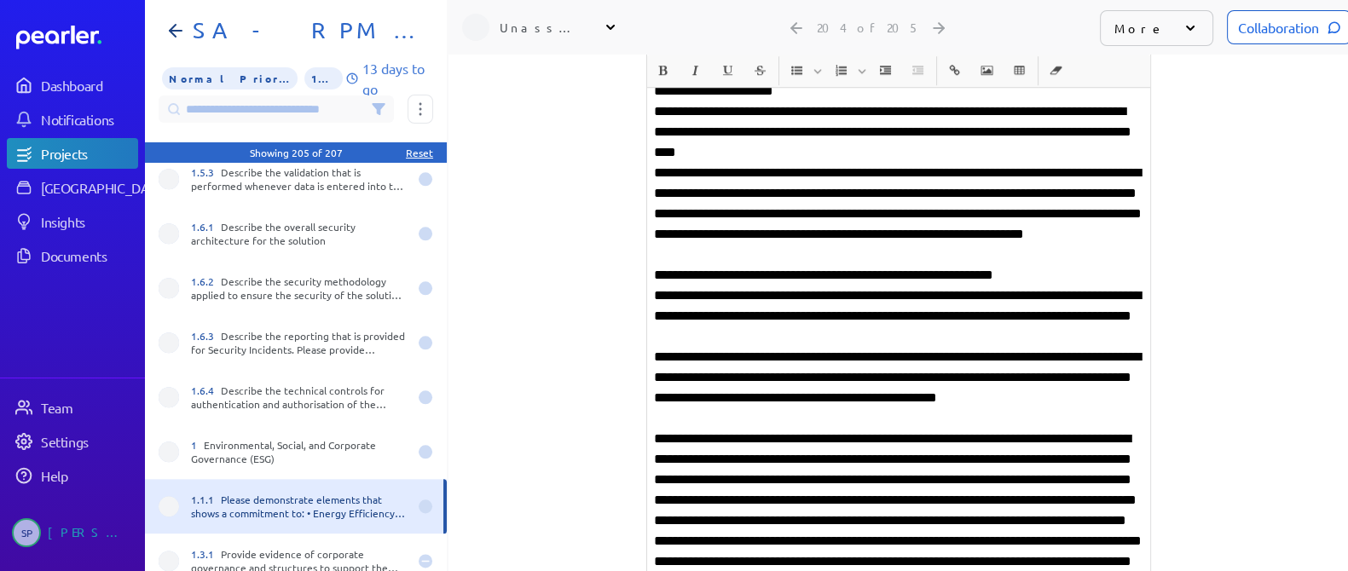
scroll to position [1915, 0]
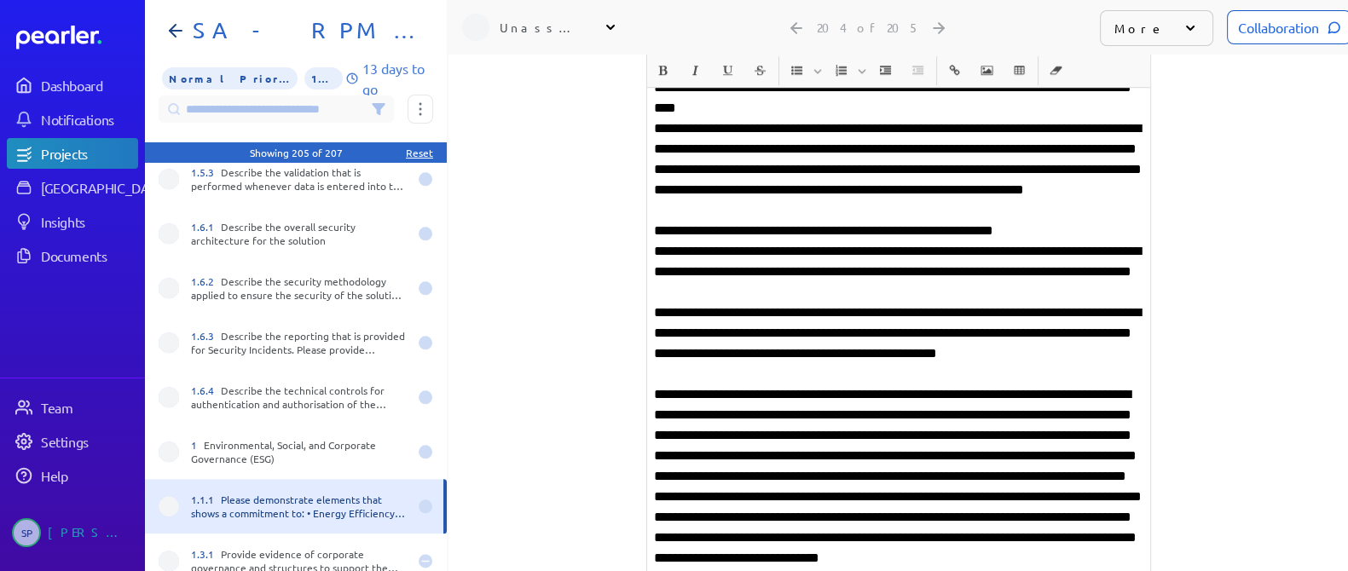
click at [762, 399] on p "**********" at bounding box center [899, 497] width 490 height 225
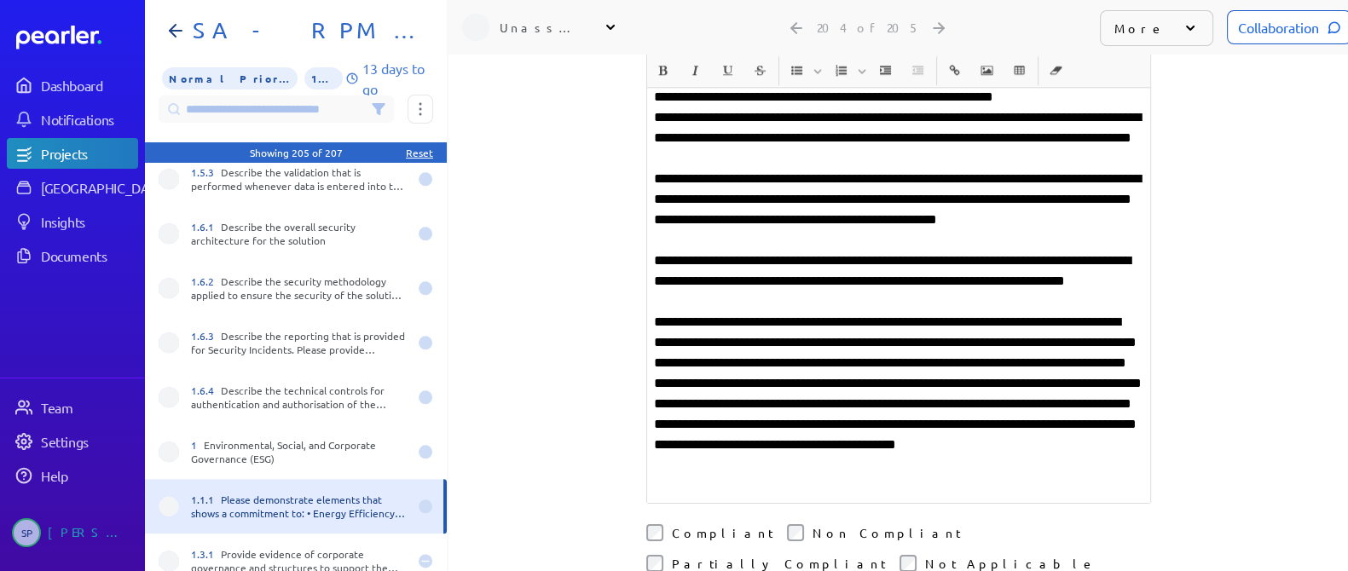
scroll to position [2128, 0]
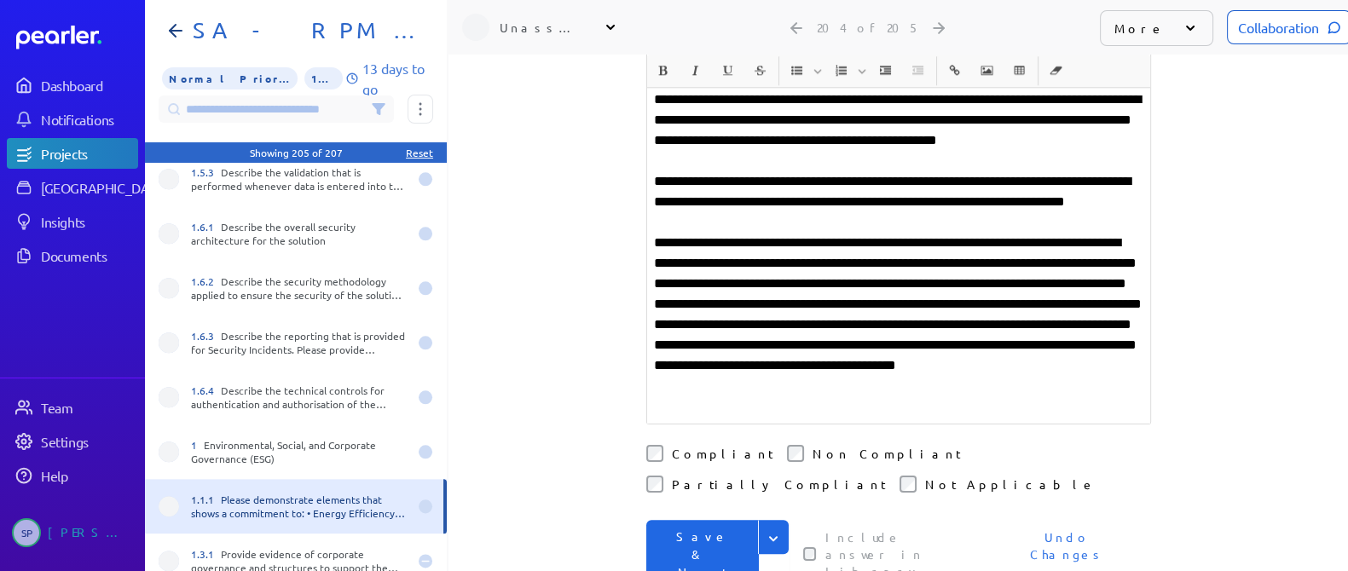
click at [679, 269] on p "**********" at bounding box center [899, 325] width 490 height 184
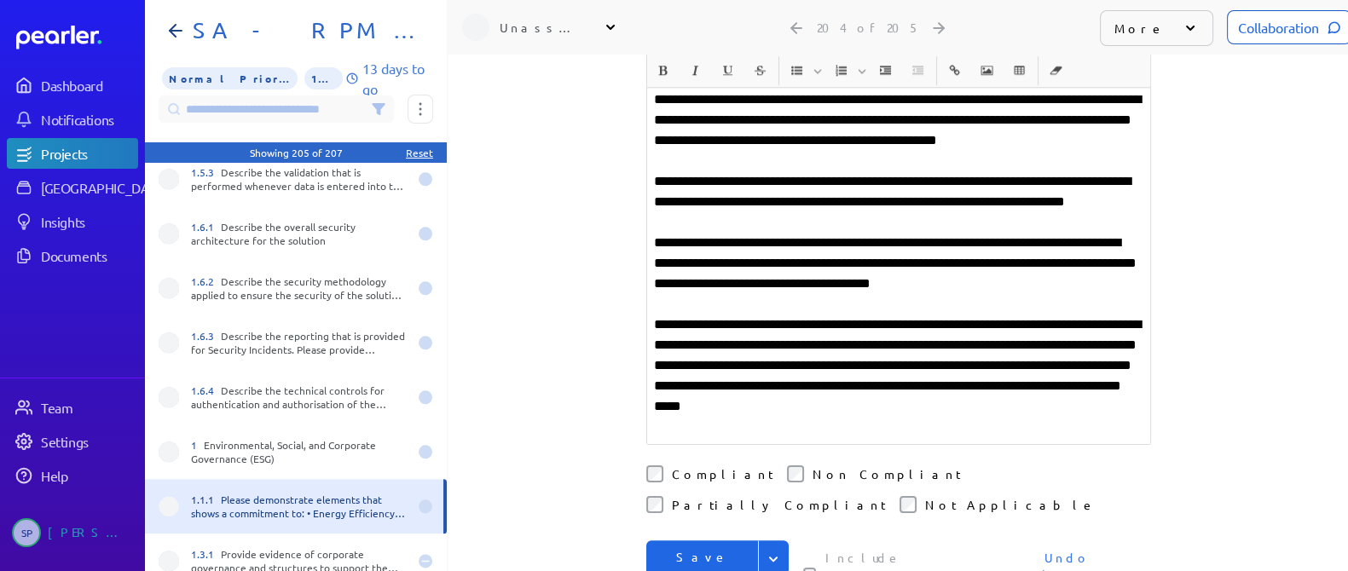
click at [1099, 327] on p "**********" at bounding box center [899, 376] width 490 height 123
click at [856, 330] on p "**********" at bounding box center [899, 376] width 490 height 123
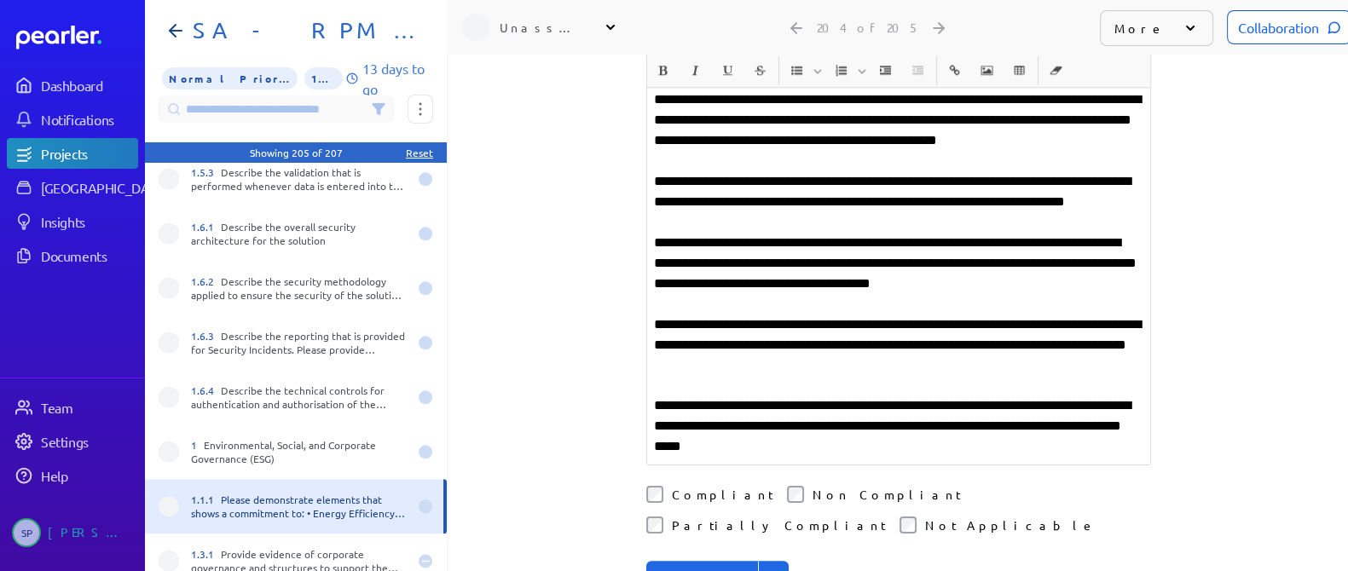
click at [769, 571] on icon "Expand" at bounding box center [773, 579] width 9 height 5
click at [618, 19] on icon at bounding box center [610, 27] width 17 height 17
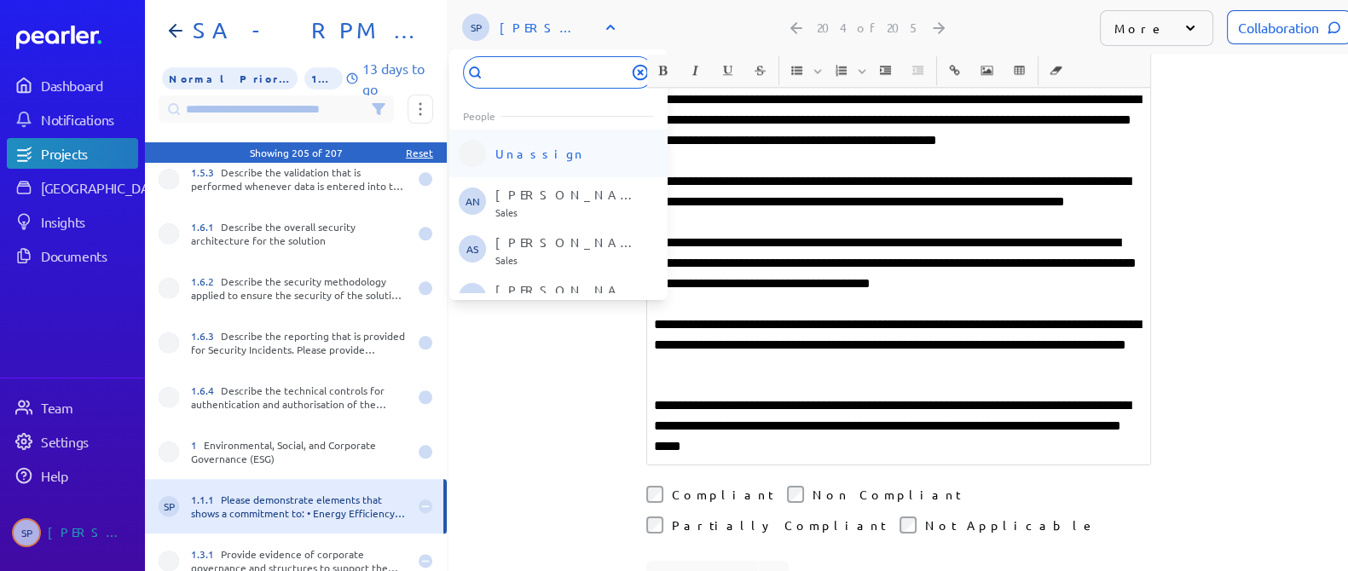
click at [542, 145] on p "Unassign" at bounding box center [540, 153] width 90 height 17
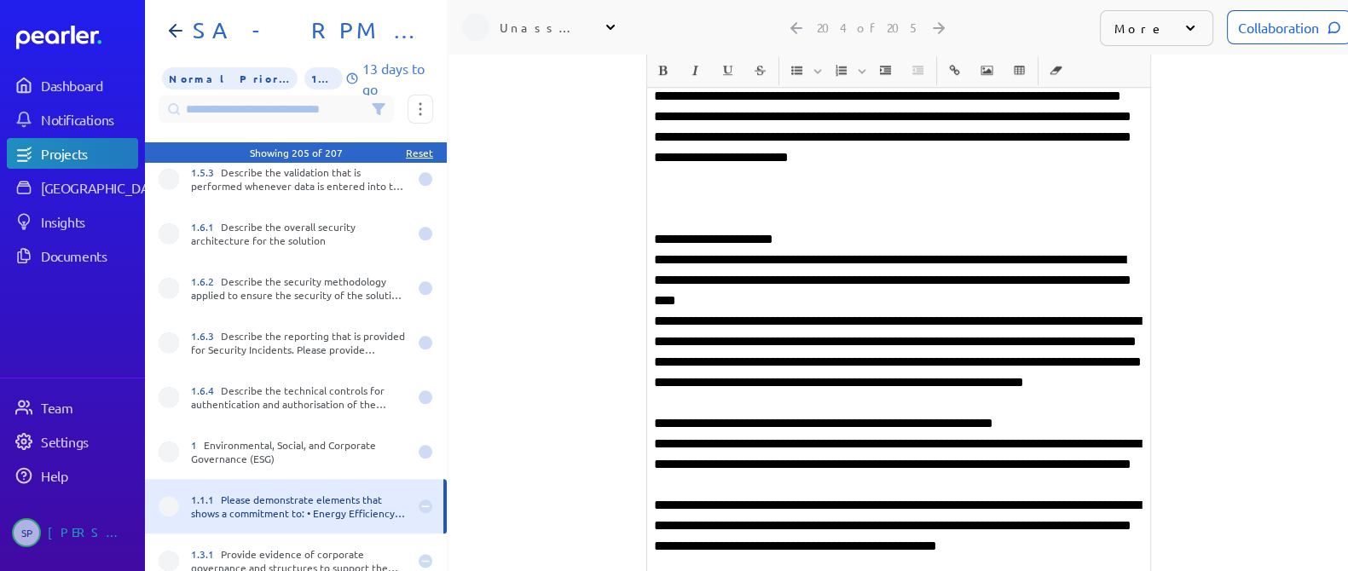
scroll to position [1595, 0]
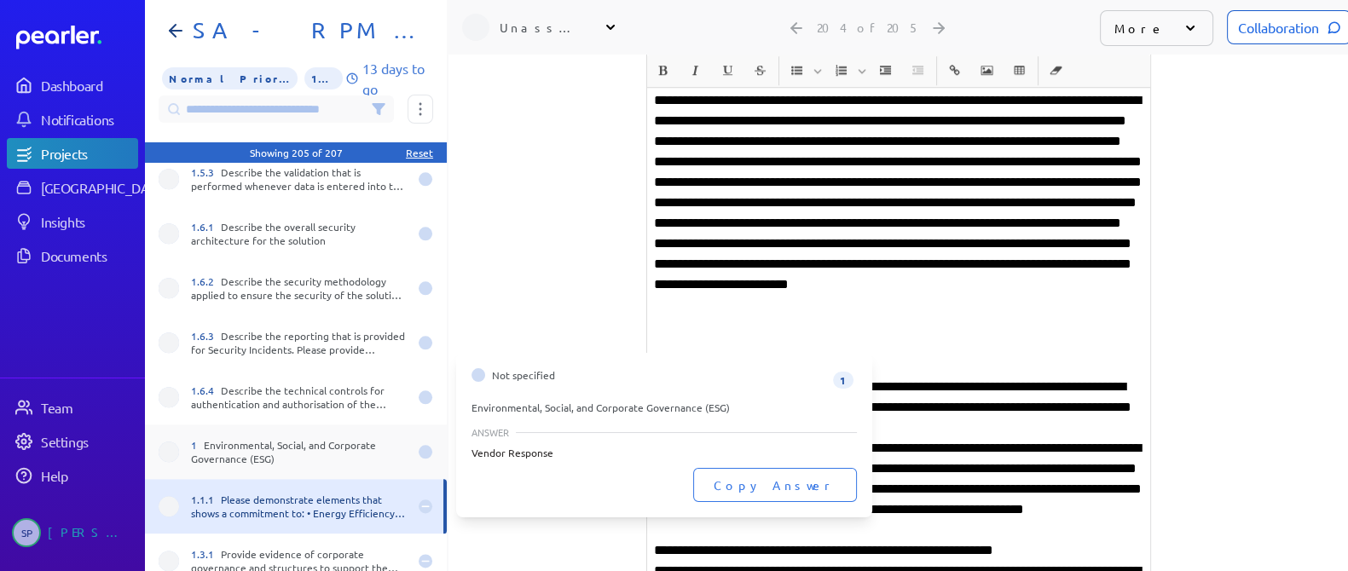
click at [301, 438] on div "1 Environmental, Social, and Corporate Governance (ESG)" at bounding box center [299, 451] width 217 height 27
